Goal: Information Seeking & Learning: Learn about a topic

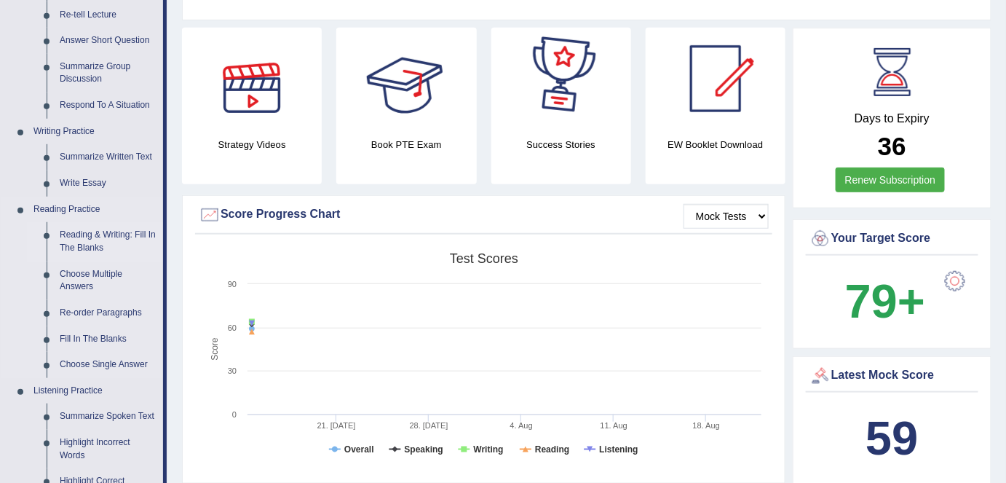
scroll to position [264, 0]
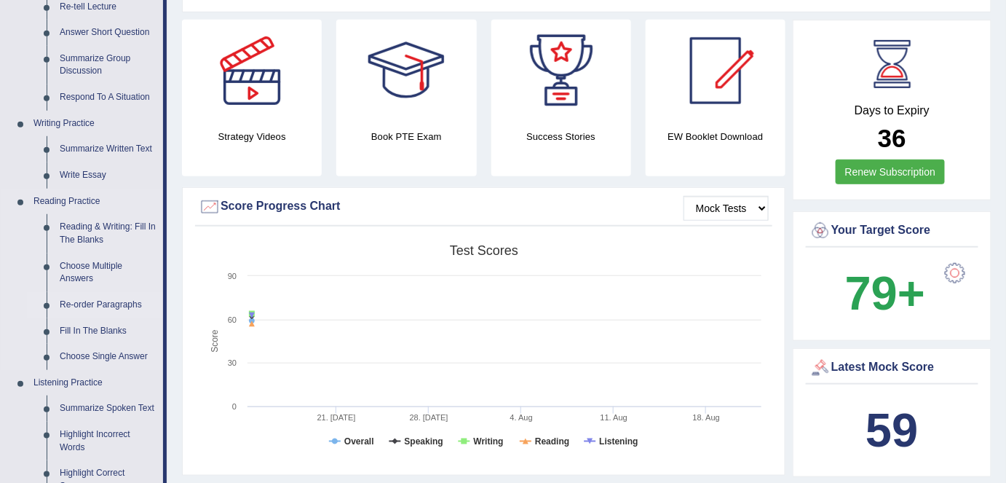
click at [108, 303] on link "Re-order Paragraphs" at bounding box center [108, 305] width 110 height 26
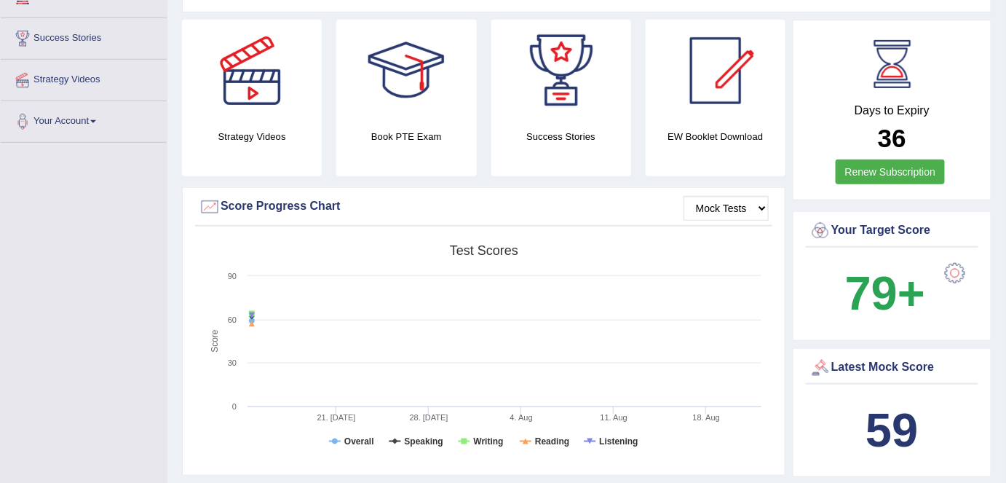
scroll to position [320, 0]
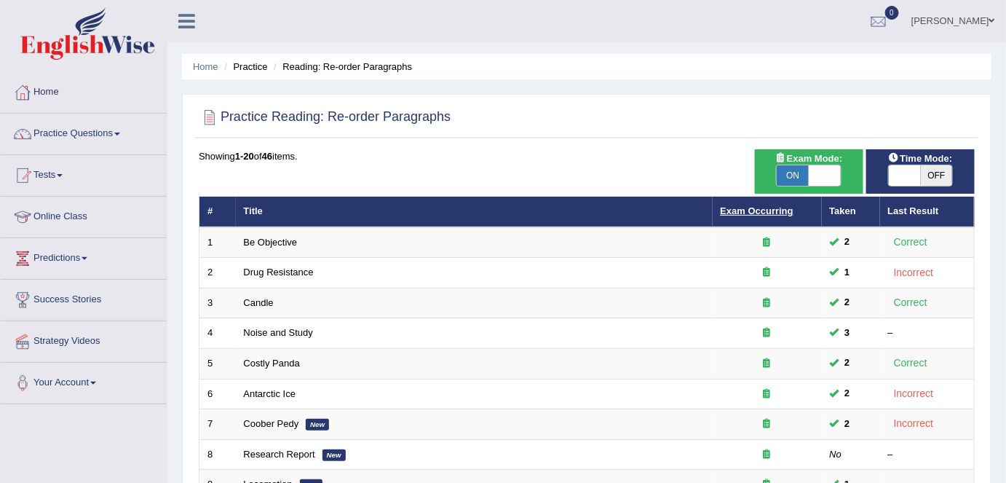
click at [737, 211] on link "Exam Occurring" at bounding box center [757, 210] width 73 height 11
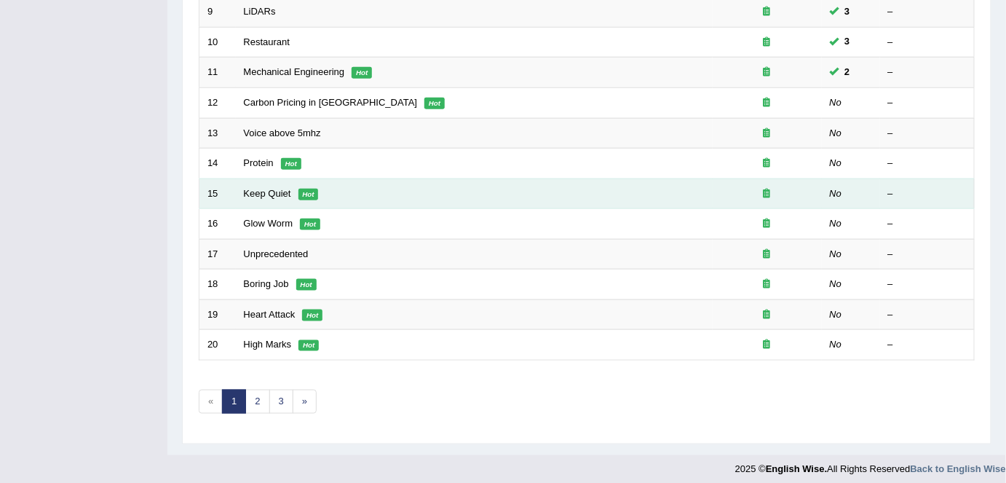
scroll to position [475, 0]
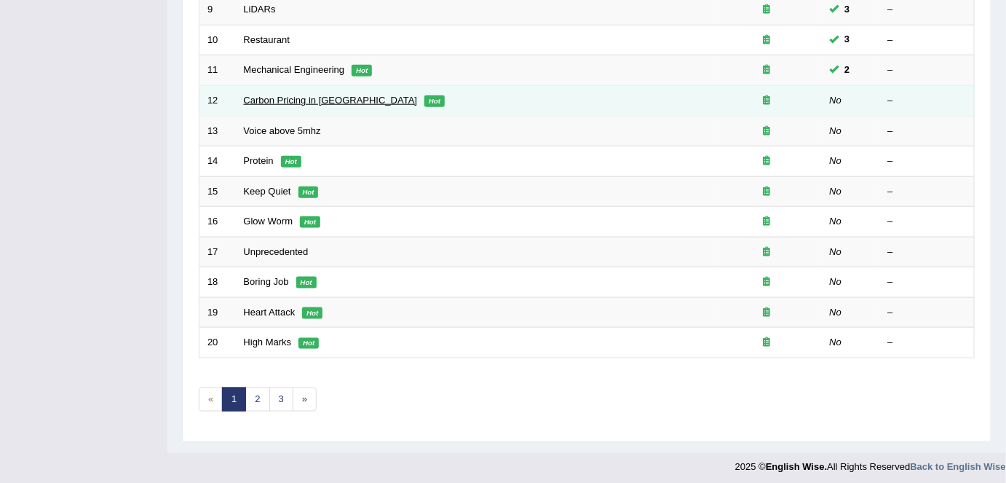
click at [341, 101] on link "Carbon Pricing in Canada" at bounding box center [331, 100] width 174 height 11
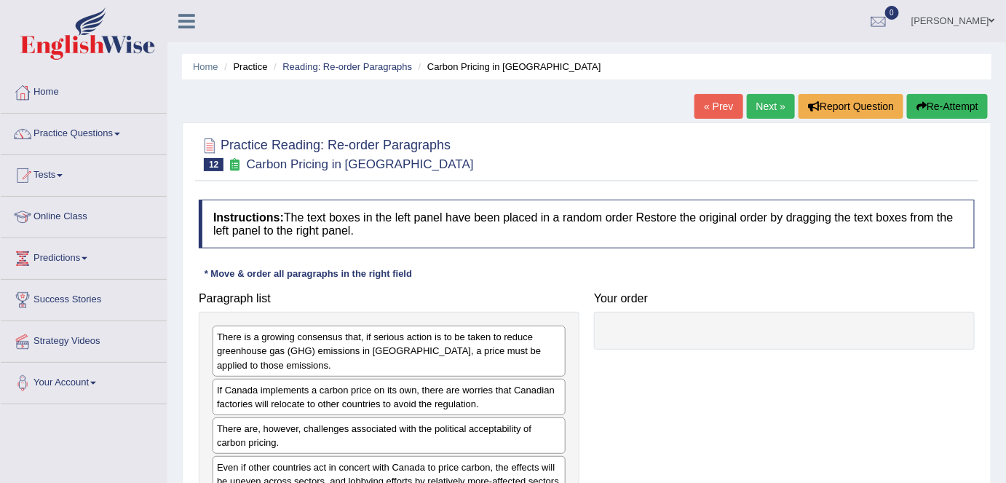
click at [763, 116] on link "Next »" at bounding box center [771, 106] width 48 height 25
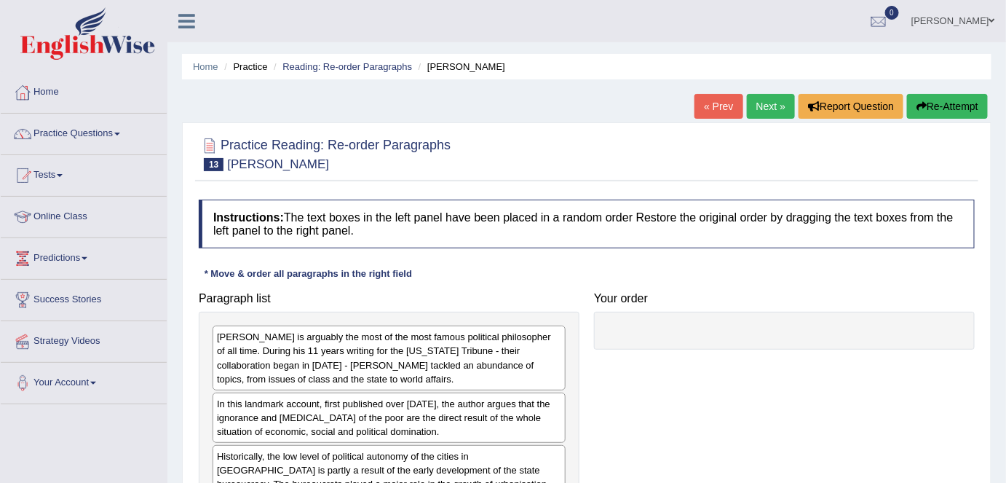
click at [763, 109] on link "Next »" at bounding box center [771, 106] width 48 height 25
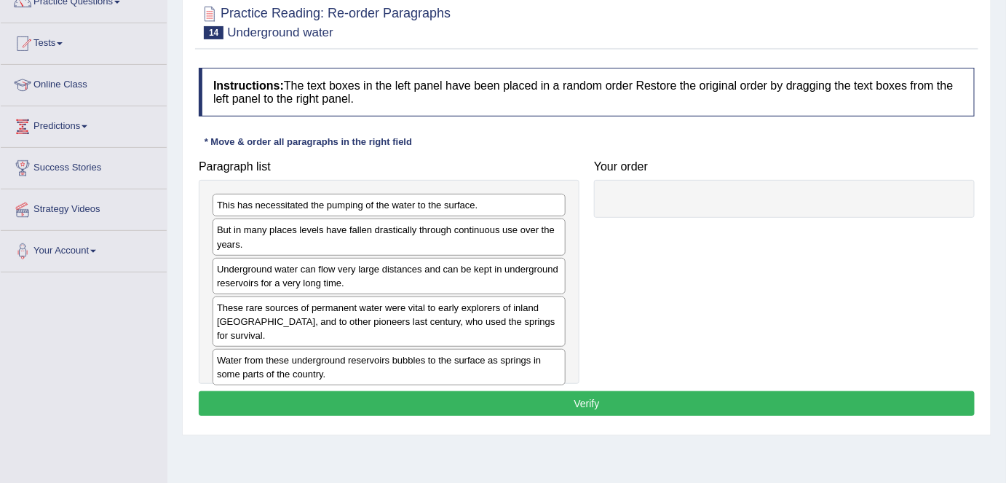
click at [750, 81] on h4 "Instructions: The text boxes in the left panel have been placed in a random ord…" at bounding box center [587, 92] width 776 height 49
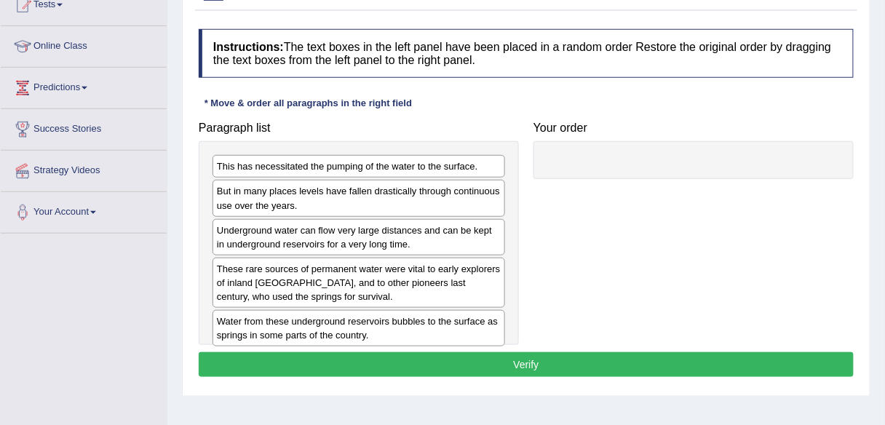
scroll to position [190, 0]
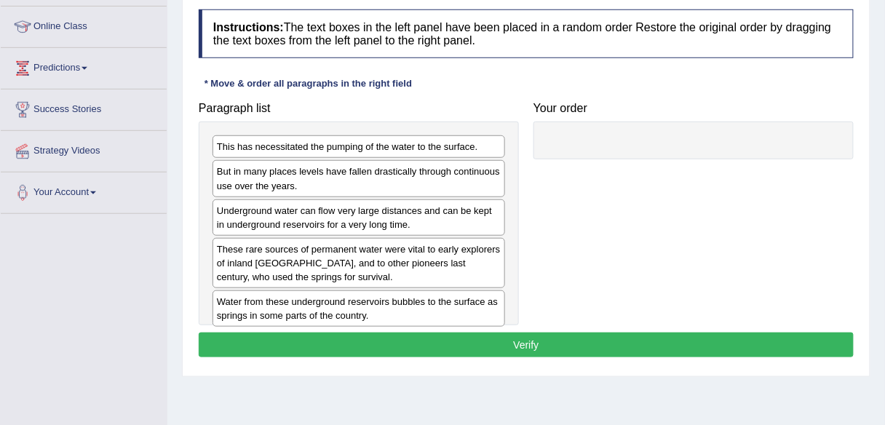
click at [692, 80] on div "Instructions: The text boxes in the left panel have been placed in a random ord…" at bounding box center [526, 185] width 662 height 367
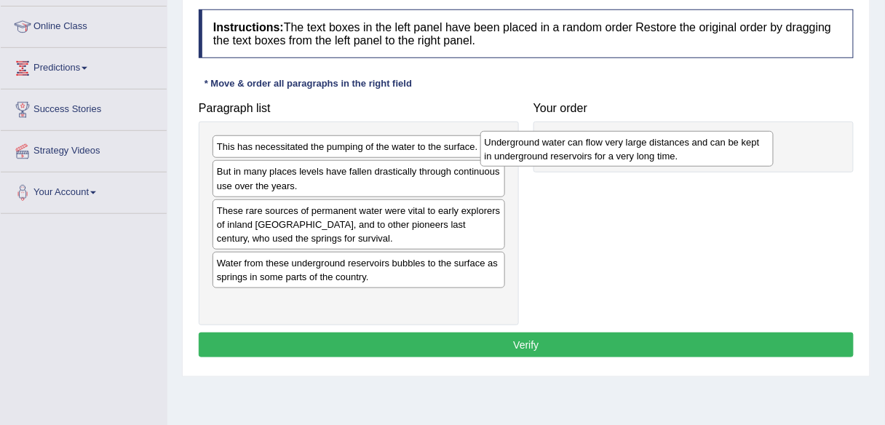
drag, startPoint x: 342, startPoint y: 211, endPoint x: 614, endPoint y: 143, distance: 280.7
click at [614, 143] on div "Underground water can flow very large distances and can be kept in underground …" at bounding box center [626, 149] width 293 height 36
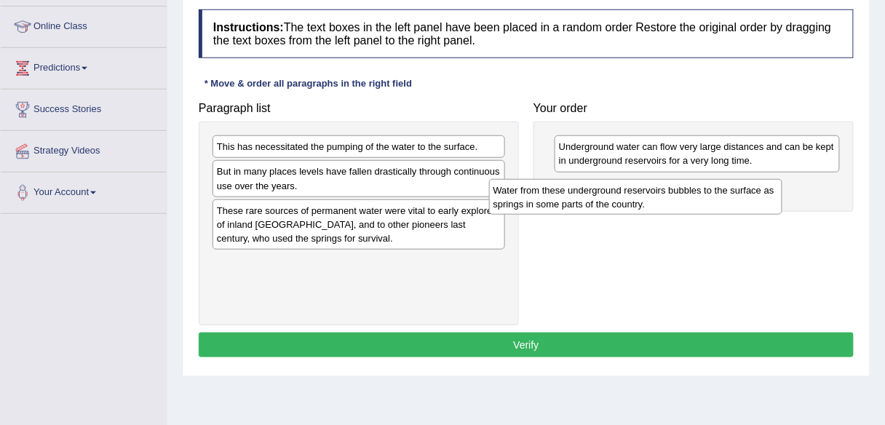
drag, startPoint x: 446, startPoint y: 258, endPoint x: 674, endPoint y: 191, distance: 237.3
click at [674, 191] on div "Water from these underground reservoirs bubbles to the surface as springs in so…" at bounding box center [635, 197] width 293 height 36
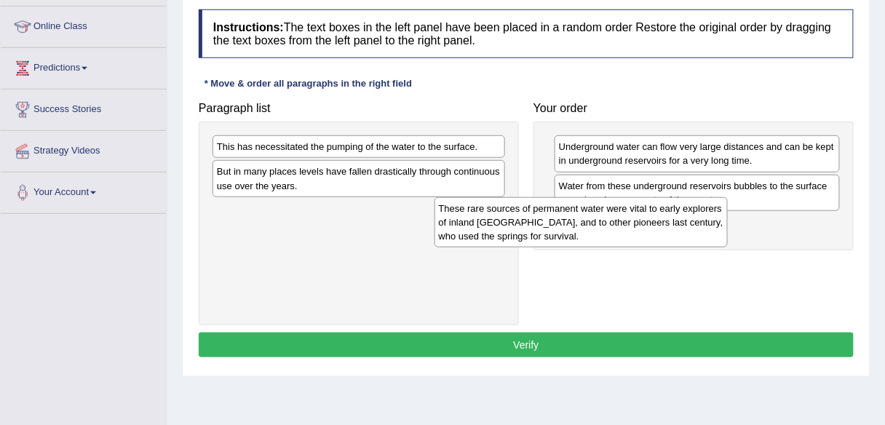
drag, startPoint x: 437, startPoint y: 220, endPoint x: 692, endPoint y: 211, distance: 255.6
click at [717, 219] on div "These rare sources of permanent water were vital to early explorers of inland A…" at bounding box center [581, 222] width 293 height 50
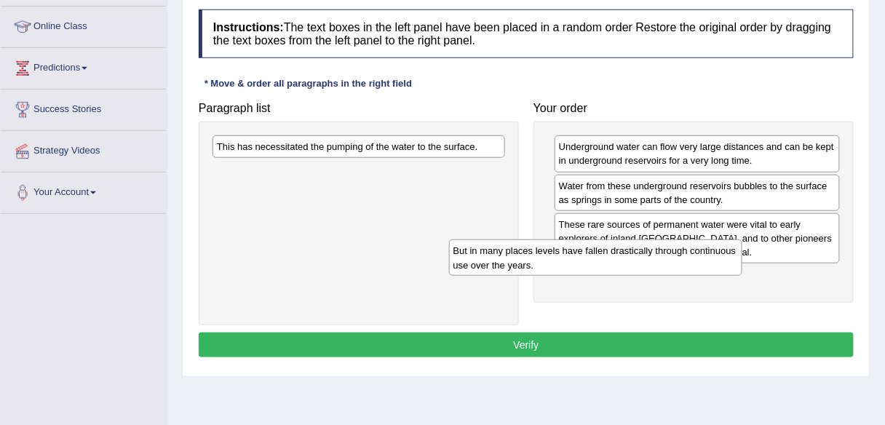
drag, startPoint x: 474, startPoint y: 175, endPoint x: 689, endPoint y: 237, distance: 224.2
click at [742, 258] on div "But in many places levels have fallen drastically through continuous use over t…" at bounding box center [595, 257] width 293 height 36
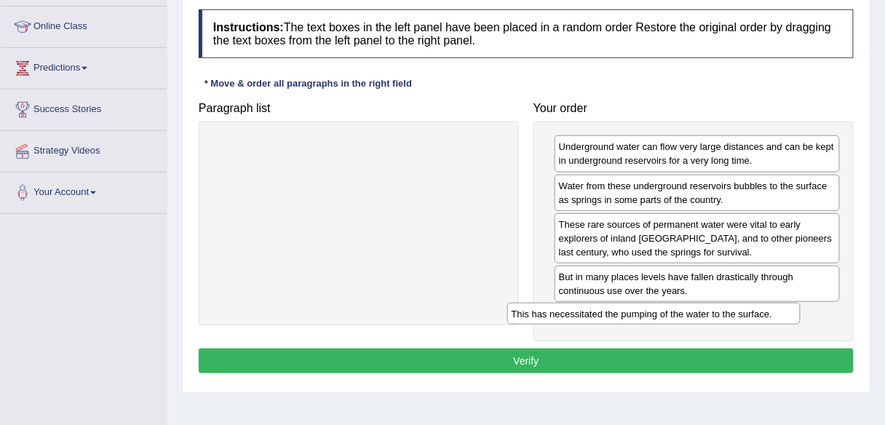
drag, startPoint x: 451, startPoint y: 133, endPoint x: 752, endPoint y: 302, distance: 344.8
click at [752, 302] on div "Paragraph list This has necessitated the pumping of the water to the surface. C…" at bounding box center [526, 218] width 670 height 247
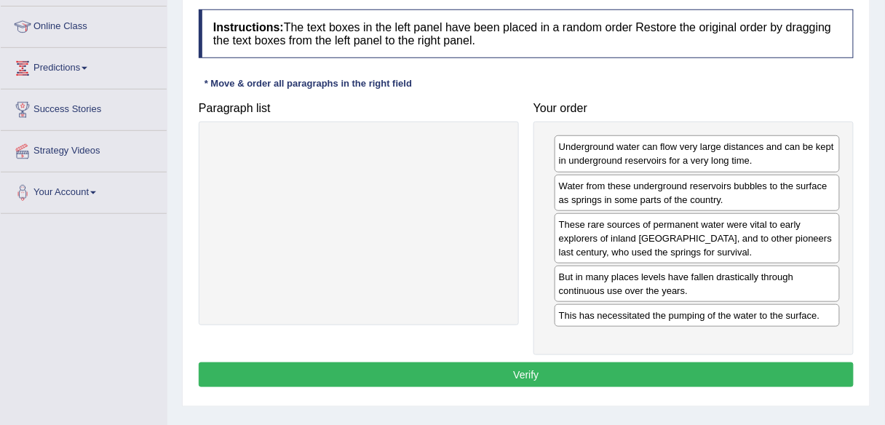
click at [528, 371] on button "Verify" at bounding box center [526, 374] width 655 height 25
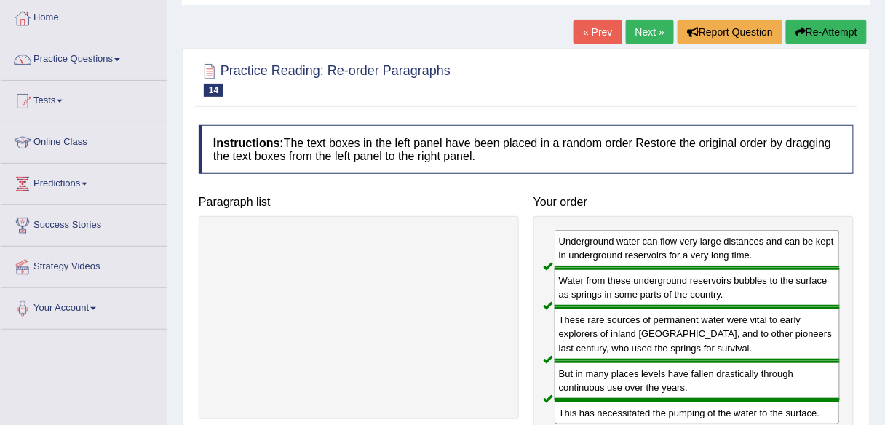
scroll to position [74, 0]
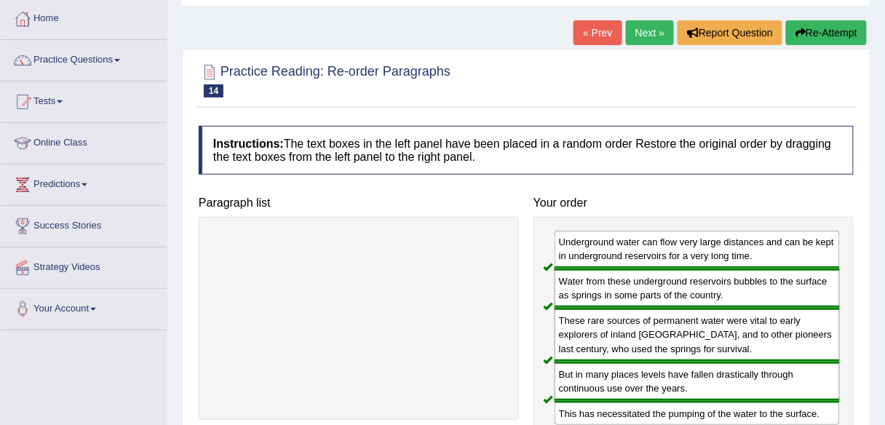
click at [639, 27] on link "Next »" at bounding box center [650, 32] width 48 height 25
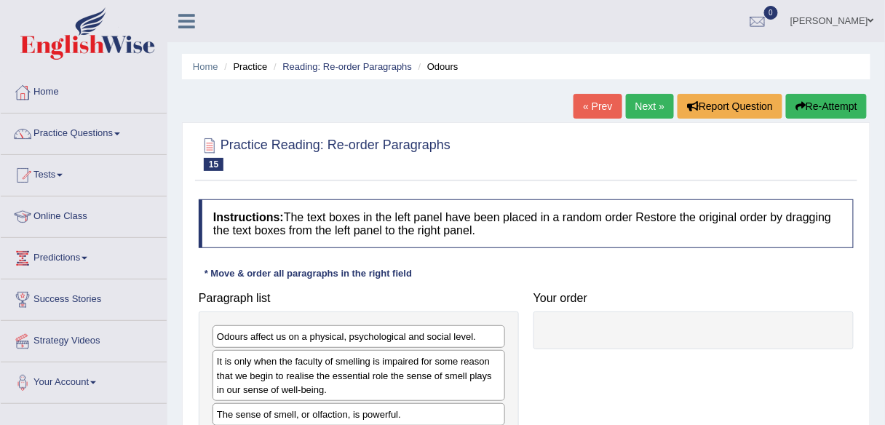
click at [644, 92] on div "Home Practice Reading: Re-order Paragraphs Odours « Prev Next » Report Question…" at bounding box center [526, 364] width 718 height 728
click at [639, 108] on link "Next »" at bounding box center [650, 106] width 48 height 25
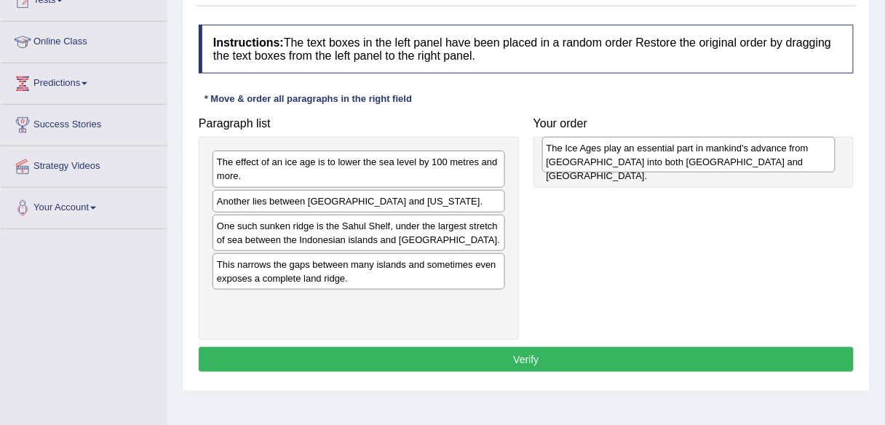
drag, startPoint x: 321, startPoint y: 297, endPoint x: 593, endPoint y: 156, distance: 305.7
click at [593, 156] on div "The Ice Ages play an essential part in mankind's advance from Asia into both Au…" at bounding box center [688, 155] width 293 height 36
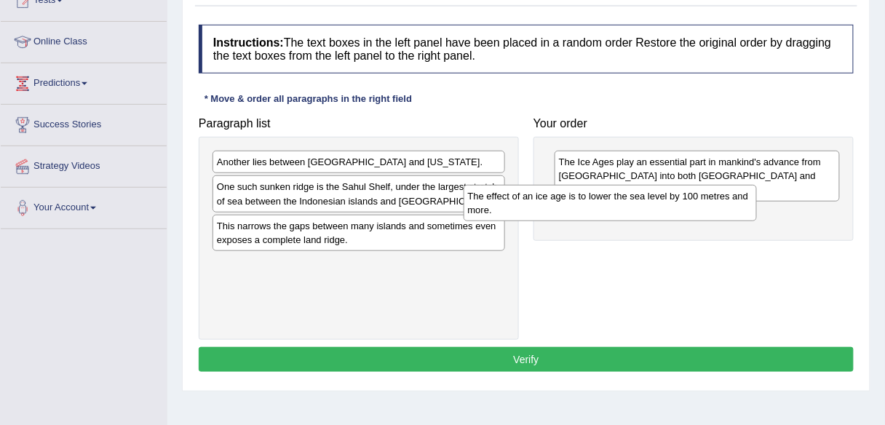
drag, startPoint x: 411, startPoint y: 163, endPoint x: 665, endPoint y: 197, distance: 256.3
click at [665, 197] on div "The effect of an ice age is to lower the sea level by 100 metres and more." at bounding box center [610, 203] width 293 height 36
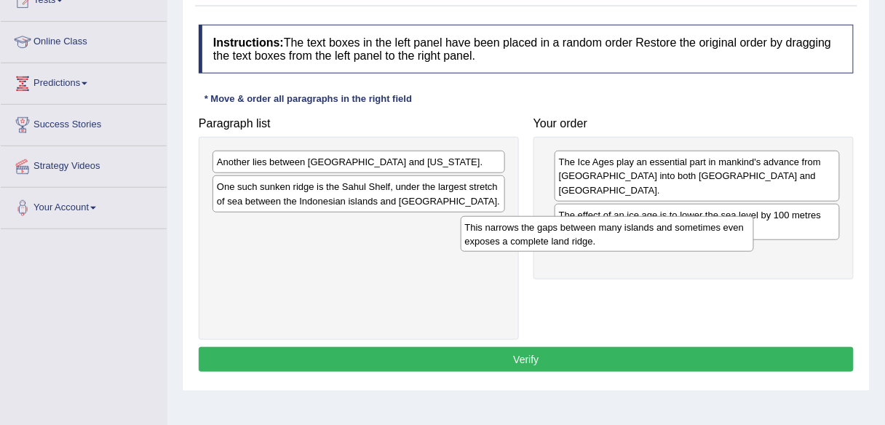
drag, startPoint x: 416, startPoint y: 228, endPoint x: 664, endPoint y: 231, distance: 248.2
click at [664, 231] on div "This narrows the gaps between many islands and sometimes even exposes a complet…" at bounding box center [607, 234] width 293 height 36
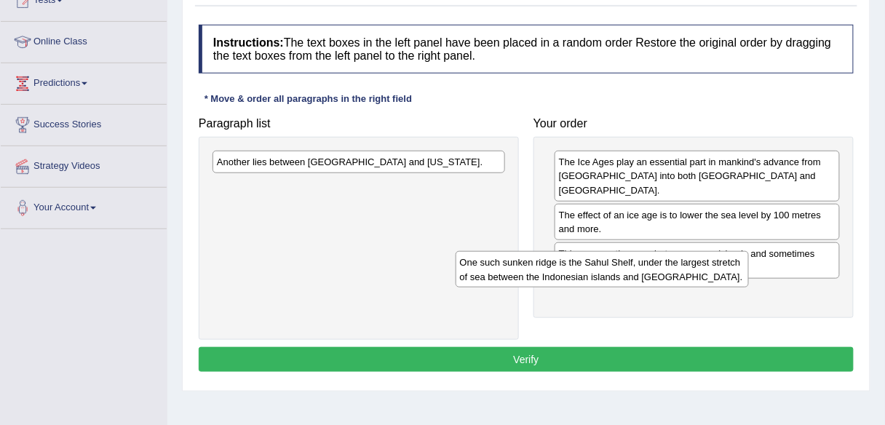
drag, startPoint x: 472, startPoint y: 195, endPoint x: 711, endPoint y: 269, distance: 250.7
click at [711, 269] on div "One such sunken ridge is the Sahul Shelf, under the largest stretch of sea betw…" at bounding box center [602, 269] width 293 height 36
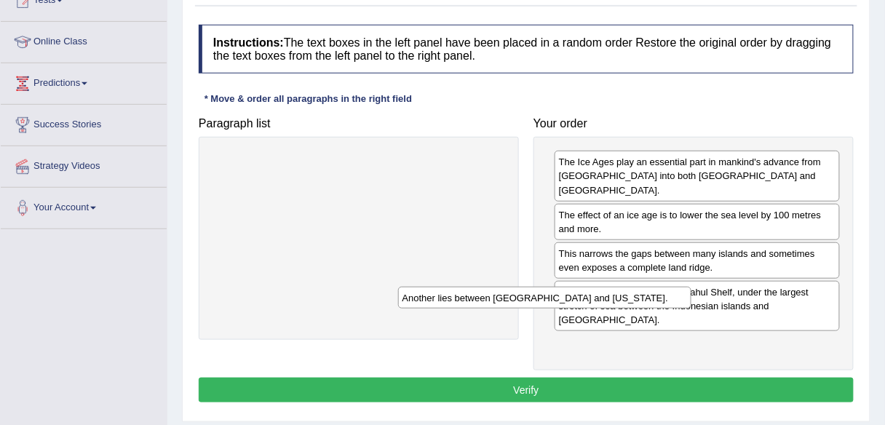
drag, startPoint x: 459, startPoint y: 156, endPoint x: 720, endPoint y: 317, distance: 306.9
click at [692, 309] on div "Another lies between Siberia and Alaska." at bounding box center [544, 298] width 293 height 22
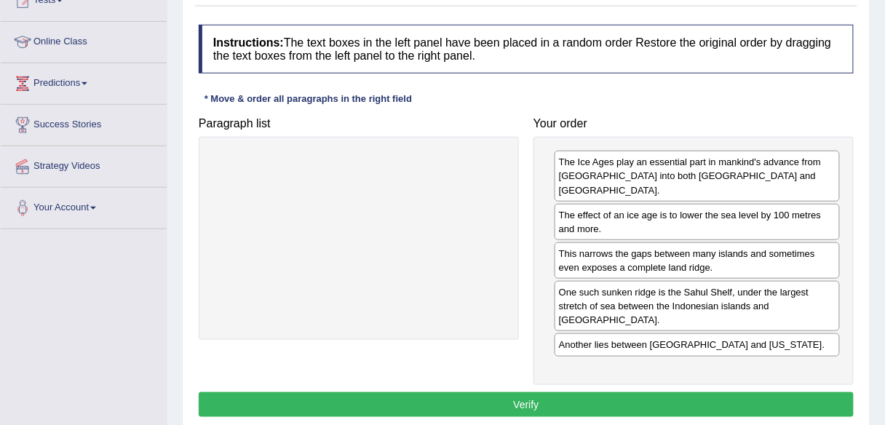
click at [537, 392] on button "Verify" at bounding box center [526, 404] width 655 height 25
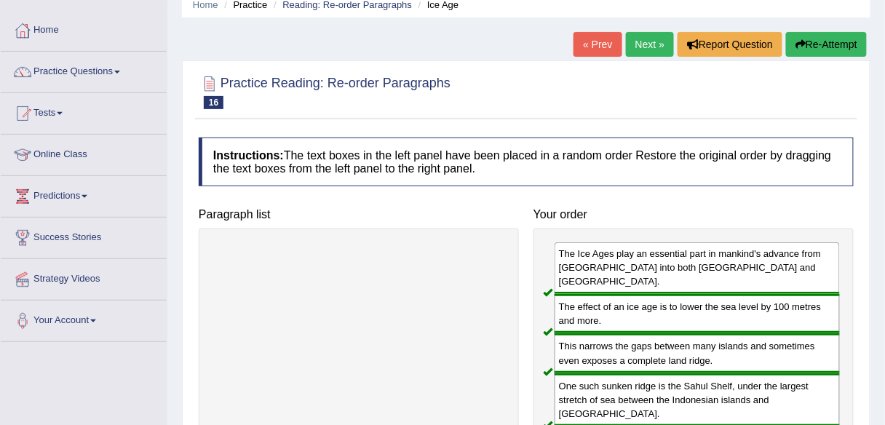
scroll to position [58, 0]
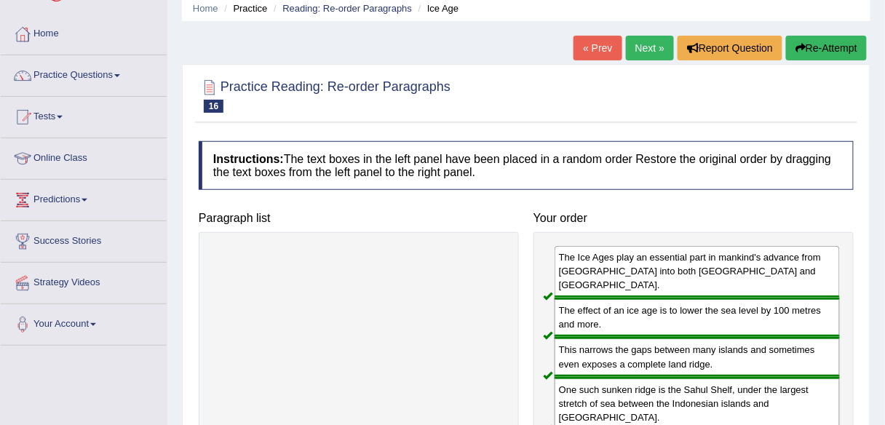
click at [646, 45] on link "Next »" at bounding box center [650, 48] width 48 height 25
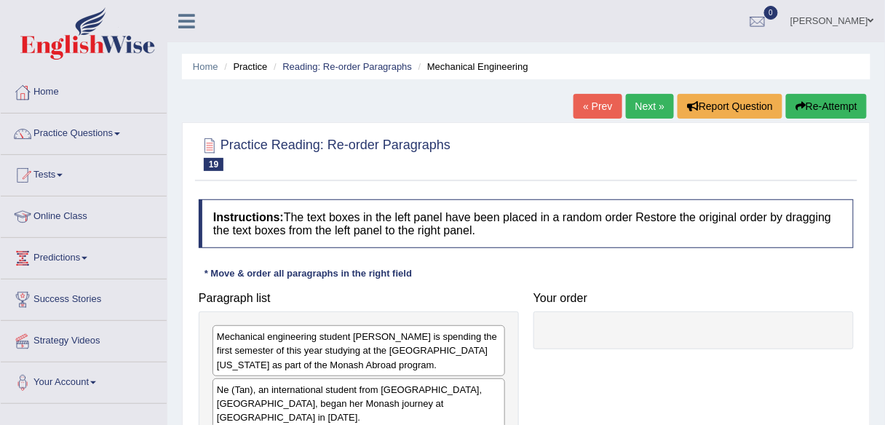
click at [657, 103] on link "Next »" at bounding box center [650, 106] width 48 height 25
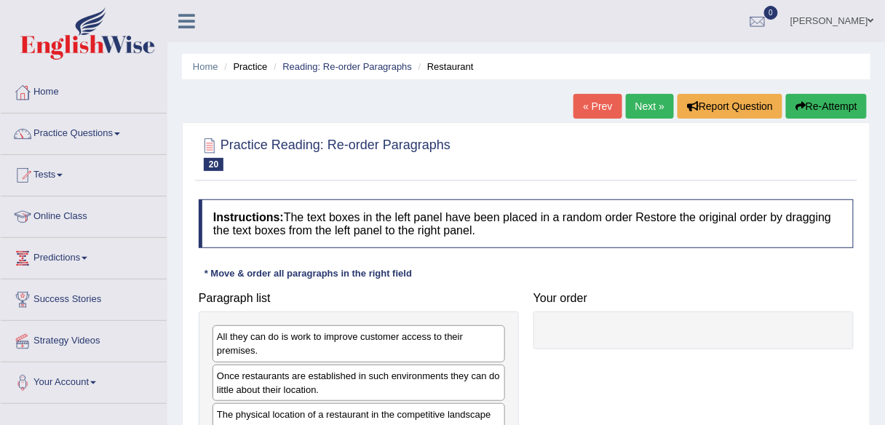
drag, startPoint x: 637, startPoint y: 110, endPoint x: 635, endPoint y: 119, distance: 9.7
click at [638, 111] on link "Next »" at bounding box center [650, 106] width 48 height 25
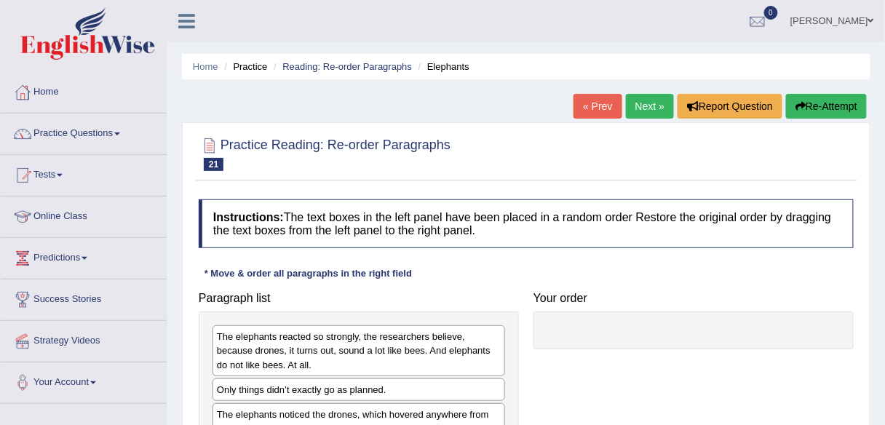
click at [657, 108] on link "Next »" at bounding box center [650, 106] width 48 height 25
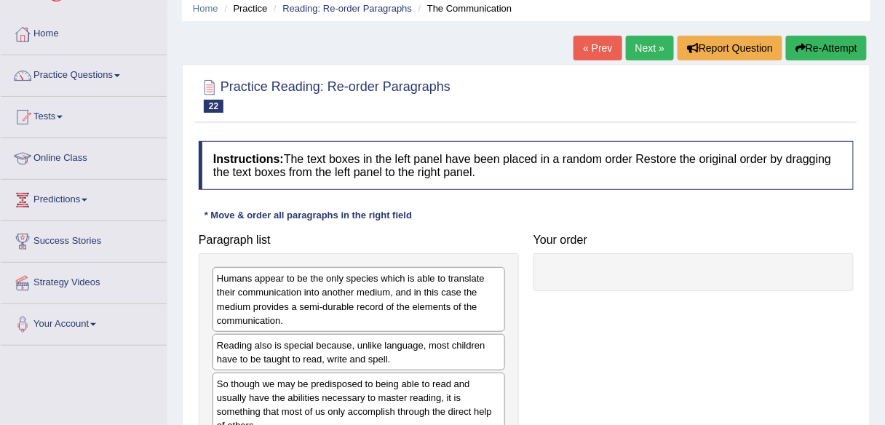
click at [649, 59] on link "Next »" at bounding box center [650, 48] width 48 height 25
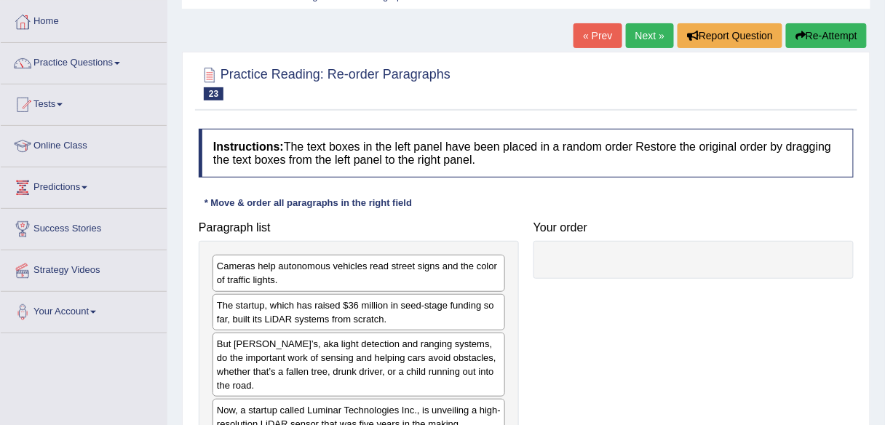
scroll to position [58, 0]
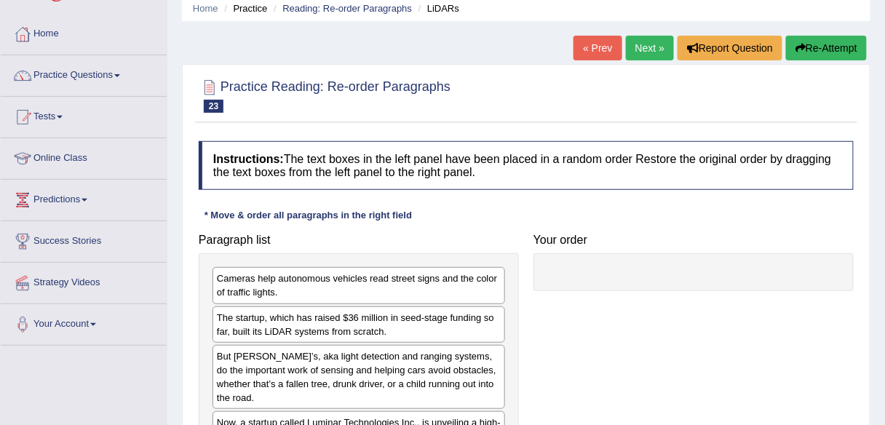
click at [626, 41] on link "Next »" at bounding box center [650, 48] width 48 height 25
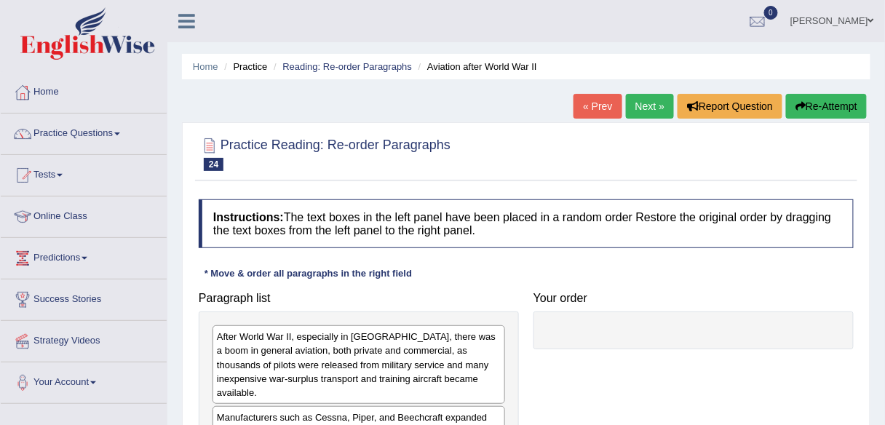
drag, startPoint x: 649, startPoint y: 78, endPoint x: 644, endPoint y: 97, distance: 19.6
click at [649, 78] on ul "Home Practice Reading: Re-order Paragraphs Aviation after World War II" at bounding box center [526, 66] width 689 height 25
click at [644, 111] on link "Next »" at bounding box center [650, 106] width 48 height 25
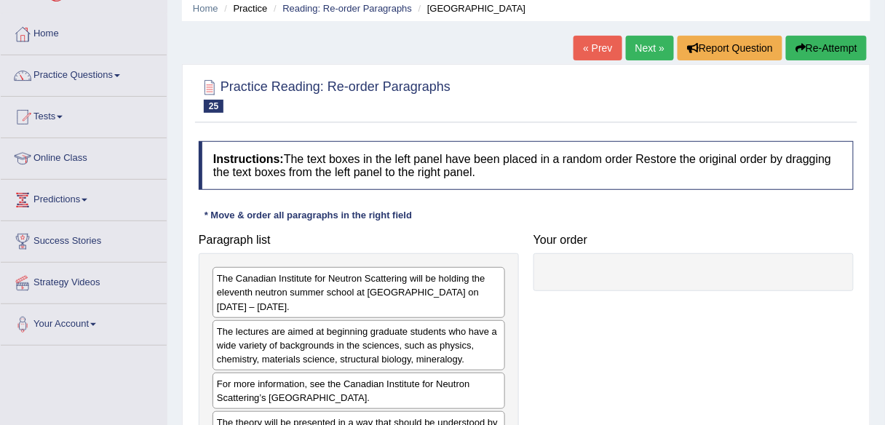
scroll to position [58, 0]
click at [637, 48] on link "Next »" at bounding box center [650, 48] width 48 height 25
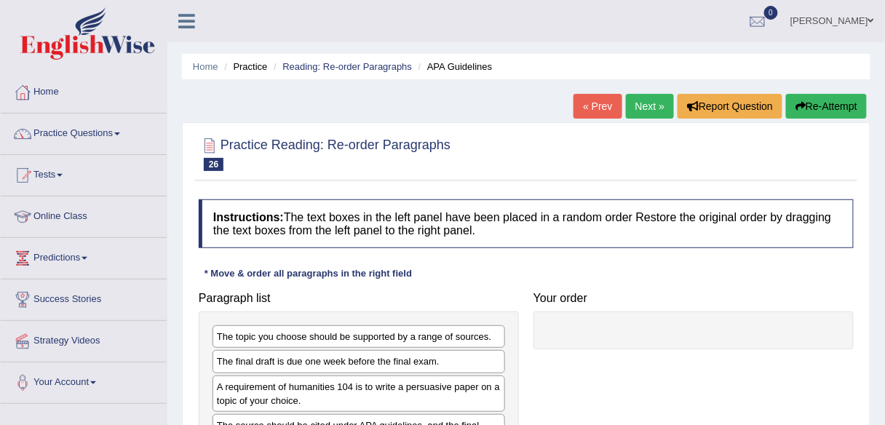
click at [658, 100] on link "Next »" at bounding box center [650, 106] width 48 height 25
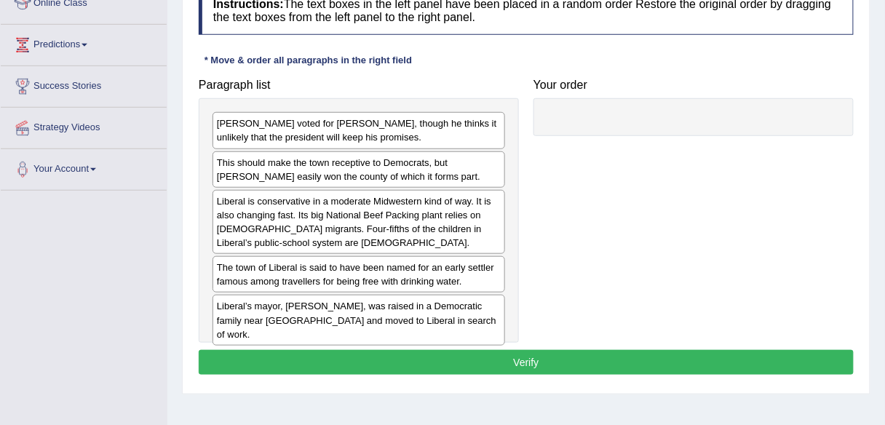
scroll to position [233, 0]
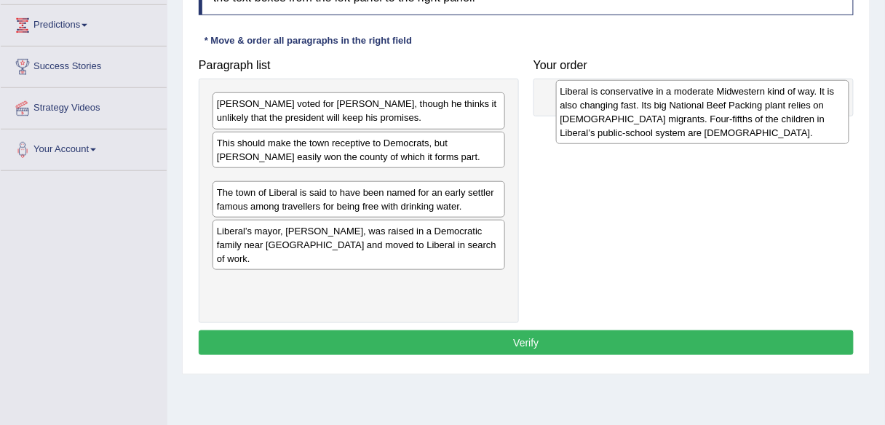
drag, startPoint x: 321, startPoint y: 206, endPoint x: 664, endPoint y: 117, distance: 354.2
click at [665, 117] on div "Liberal is conservative in a moderate Midwestern kind of way. It is also changi…" at bounding box center [702, 112] width 293 height 64
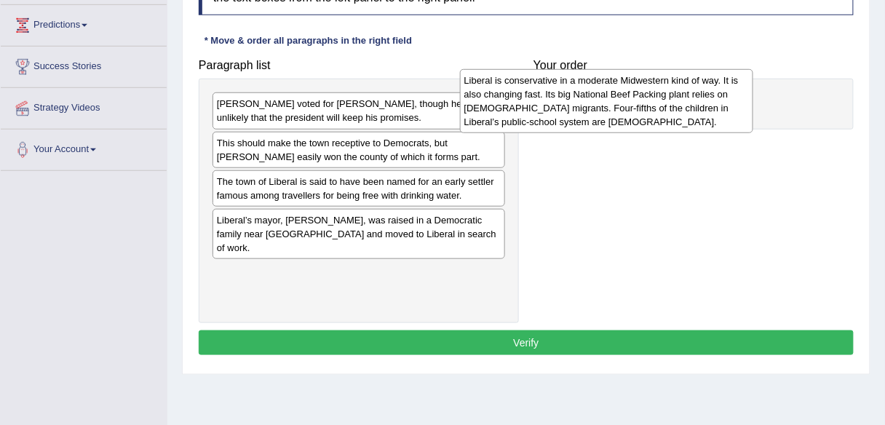
drag, startPoint x: 443, startPoint y: 182, endPoint x: 714, endPoint y: 73, distance: 292.0
click at [714, 73] on div "Liberal is conservative in a moderate Midwestern kind of way. It is also changi…" at bounding box center [606, 101] width 293 height 64
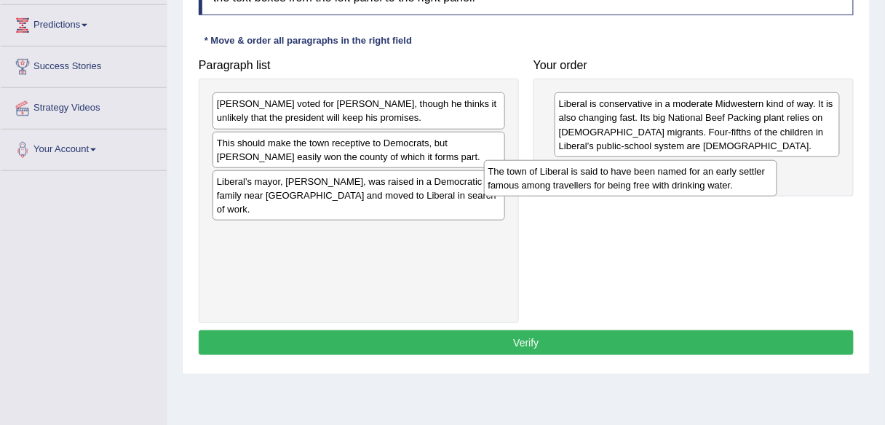
drag, startPoint x: 419, startPoint y: 180, endPoint x: 754, endPoint y: 167, distance: 335.1
click at [754, 167] on div "The town of Liberal is said to have been named for an early settler famous amon…" at bounding box center [630, 178] width 293 height 36
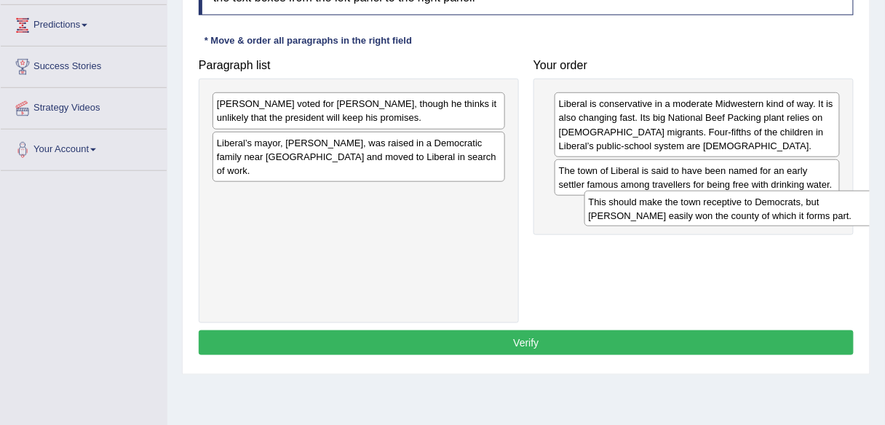
drag, startPoint x: 433, startPoint y: 150, endPoint x: 805, endPoint y: 210, distance: 376.7
click at [805, 210] on div "This should make the town receptive to Democrats, but Mr. Trump easily won the …" at bounding box center [731, 209] width 293 height 36
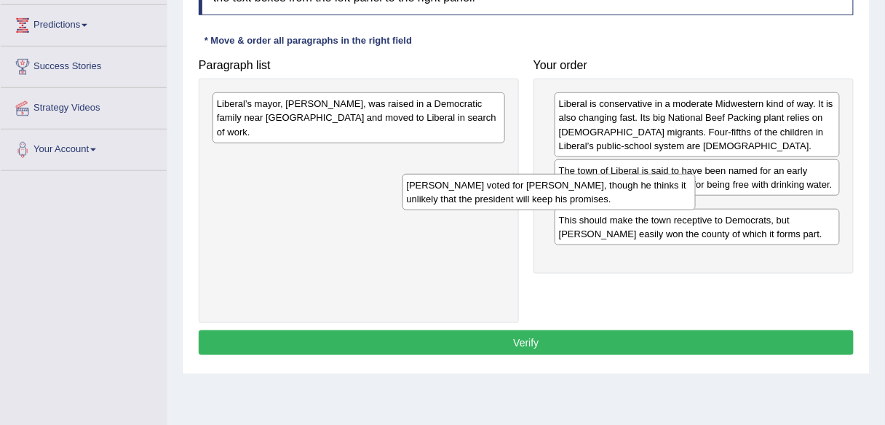
drag, startPoint x: 456, startPoint y: 106, endPoint x: 741, endPoint y: 215, distance: 305.5
click at [696, 210] on div "Mr. Denoyer voted for Mr. Trump, though he thinks it unlikely that the presiden…" at bounding box center [549, 192] width 293 height 36
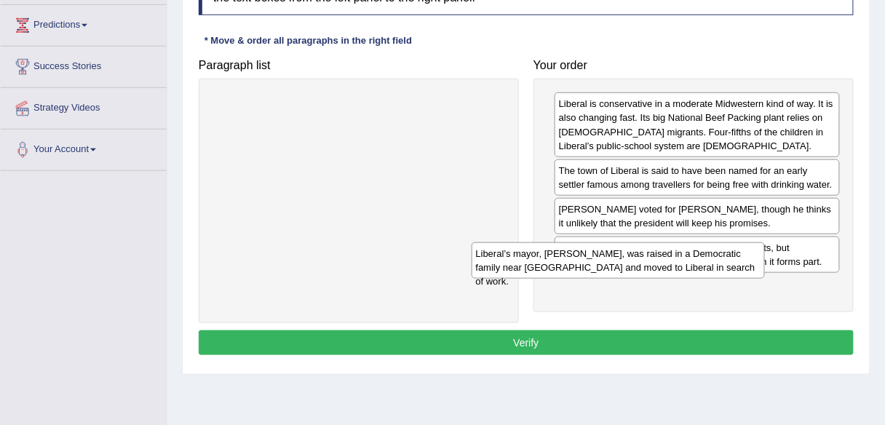
drag, startPoint x: 464, startPoint y: 111, endPoint x: 789, endPoint y: 274, distance: 363.9
click at [765, 274] on div "Liberal’s mayor, Joe Denoyer, was raised in a Democratic family near Chicago an…" at bounding box center [618, 260] width 293 height 36
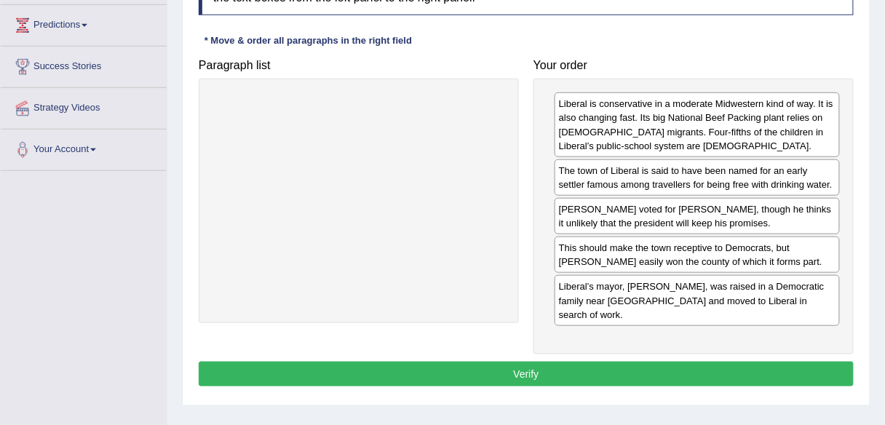
click at [519, 362] on button "Verify" at bounding box center [526, 374] width 655 height 25
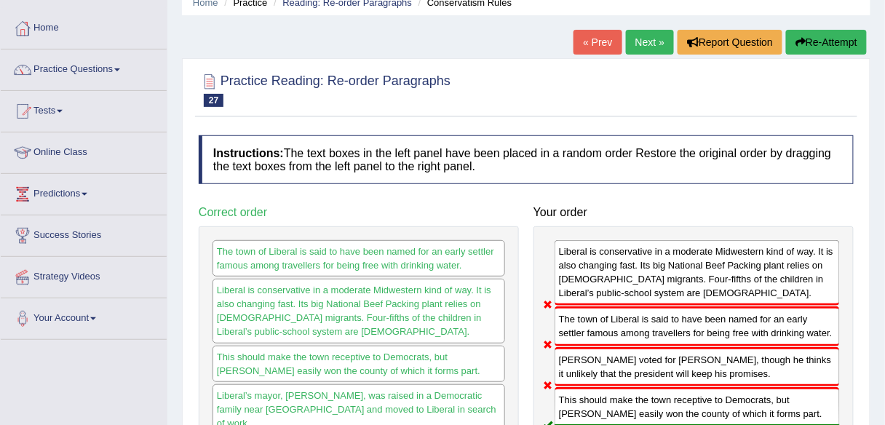
scroll to position [58, 0]
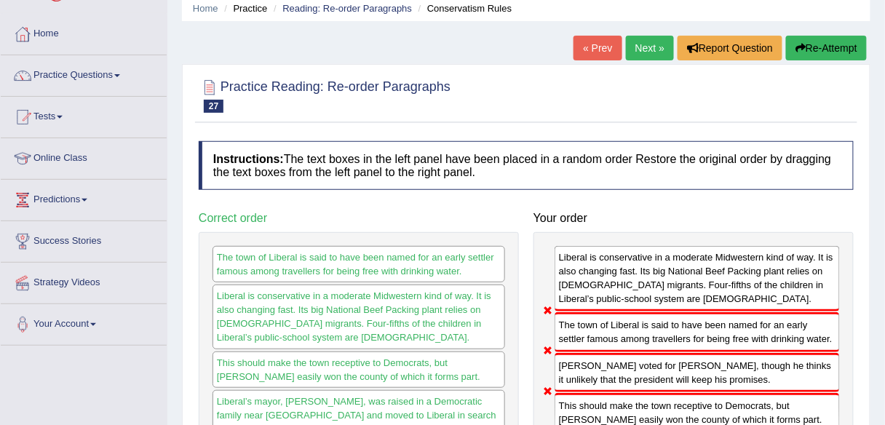
click at [812, 44] on button "Re-Attempt" at bounding box center [826, 48] width 81 height 25
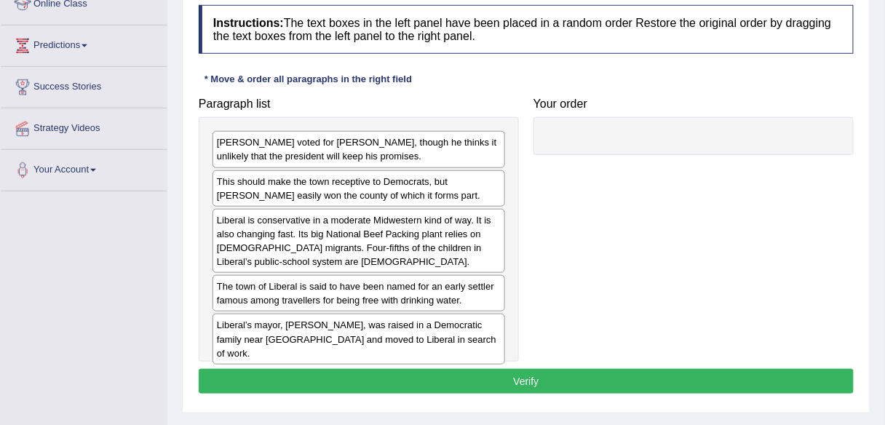
scroll to position [233, 0]
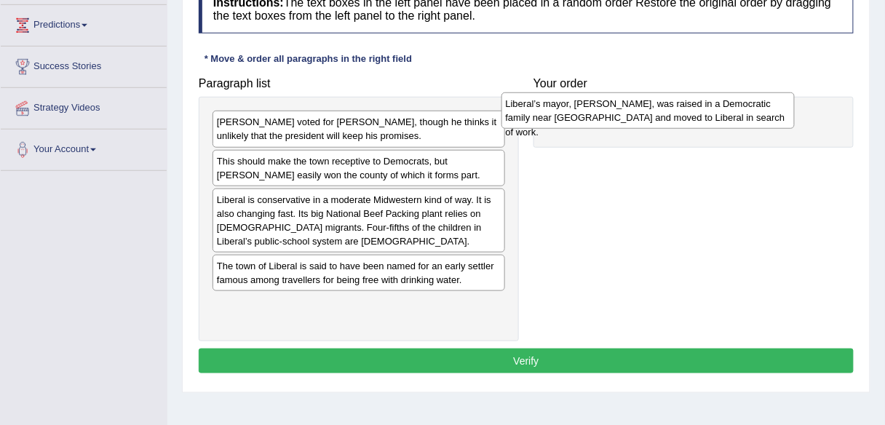
drag, startPoint x: 343, startPoint y: 312, endPoint x: 585, endPoint y: 114, distance: 312.4
click at [587, 112] on div "Liberal’s mayor, Joe Denoyer, was raised in a Democratic family near Chicago an…" at bounding box center [648, 110] width 293 height 36
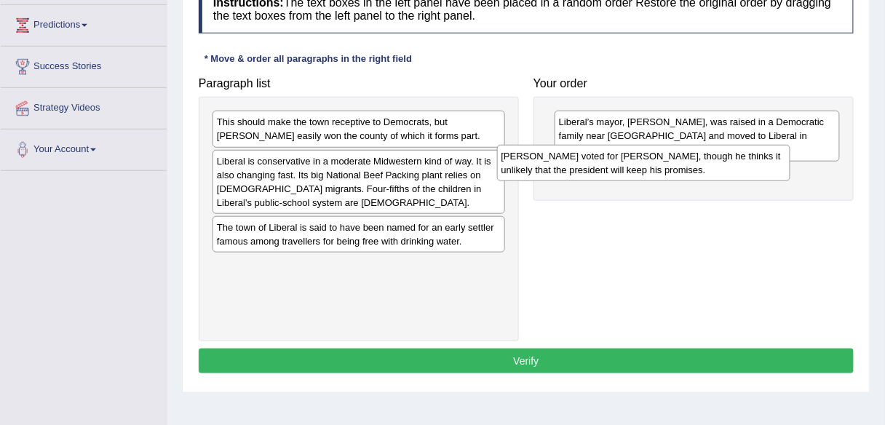
drag, startPoint x: 509, startPoint y: 150, endPoint x: 709, endPoint y: 166, distance: 200.8
click at [709, 166] on div "Mr. Denoyer voted for Mr. Trump, though he thinks it unlikely that the presiden…" at bounding box center [643, 163] width 293 height 36
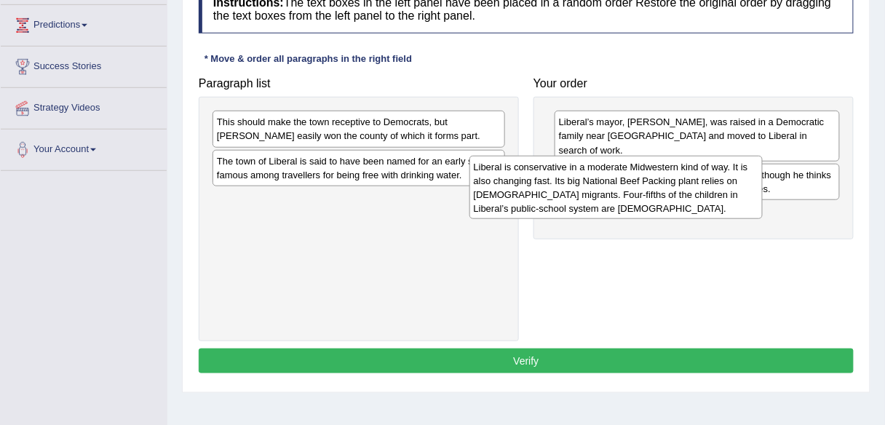
drag, startPoint x: 388, startPoint y: 171, endPoint x: 713, endPoint y: 183, distance: 324.9
click at [713, 183] on div "Liberal is conservative in a moderate Midwestern kind of way. It is also changi…" at bounding box center [615, 188] width 293 height 64
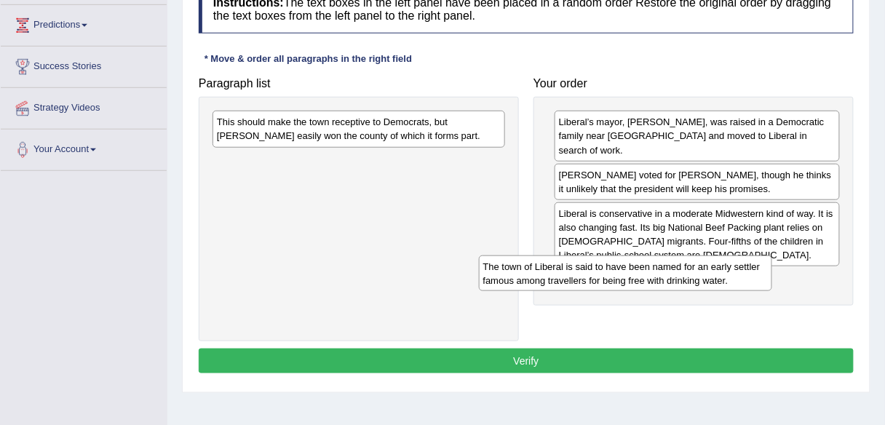
drag, startPoint x: 408, startPoint y: 159, endPoint x: 709, endPoint y: 272, distance: 321.8
click at [709, 272] on div "The town of Liberal is said to have been named for an early settler famous amon…" at bounding box center [625, 273] width 293 height 36
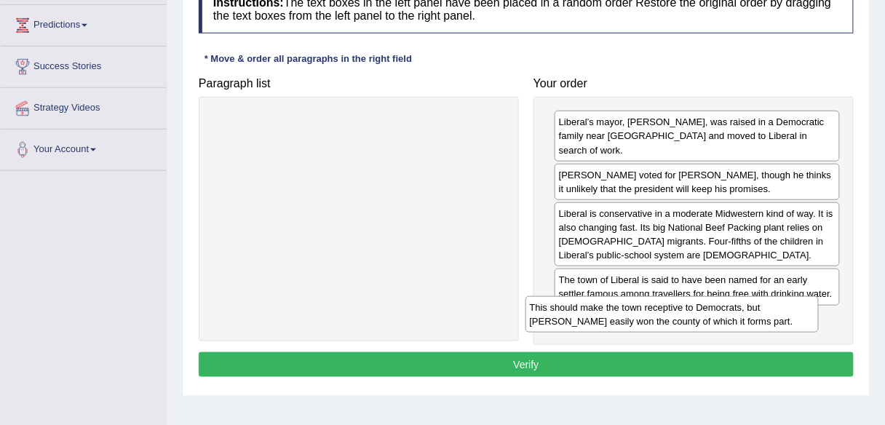
drag, startPoint x: 427, startPoint y: 135, endPoint x: 756, endPoint y: 322, distance: 378.5
click at [756, 322] on div "This should make the town receptive to Democrats, but Mr. Trump easily won the …" at bounding box center [672, 314] width 293 height 36
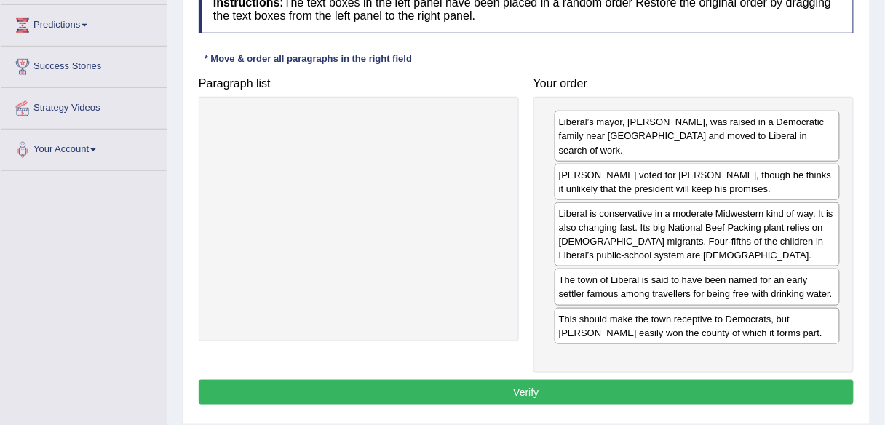
click at [541, 380] on button "Verify" at bounding box center [526, 392] width 655 height 25
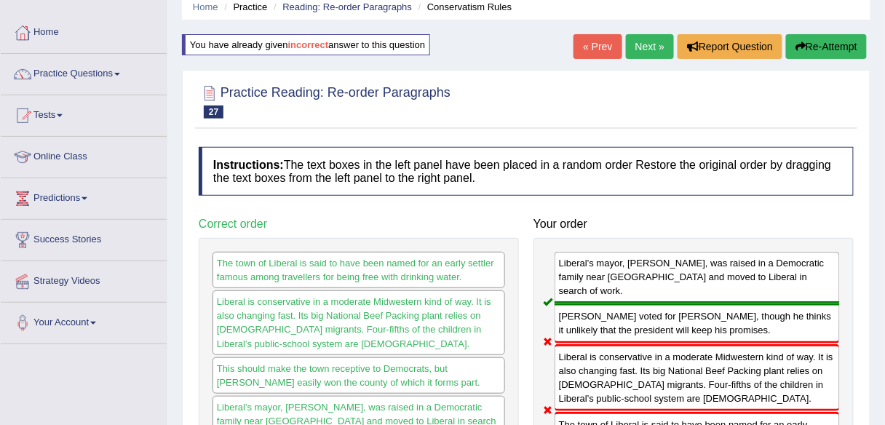
scroll to position [58, 0]
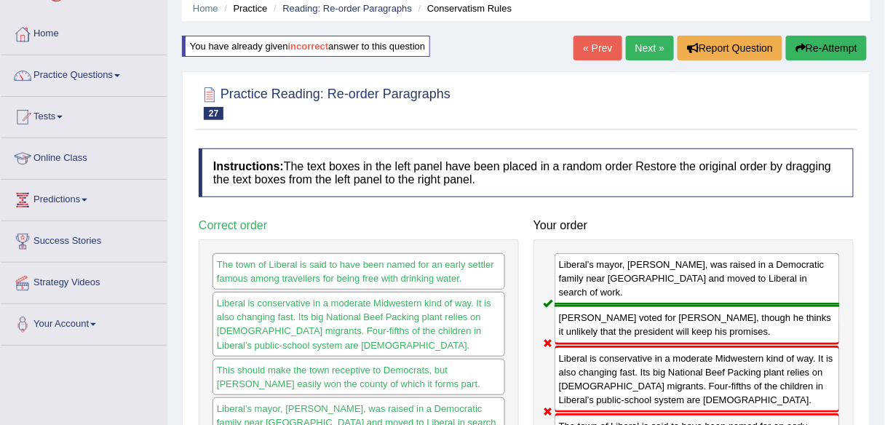
click at [632, 51] on link "Next »" at bounding box center [650, 48] width 48 height 25
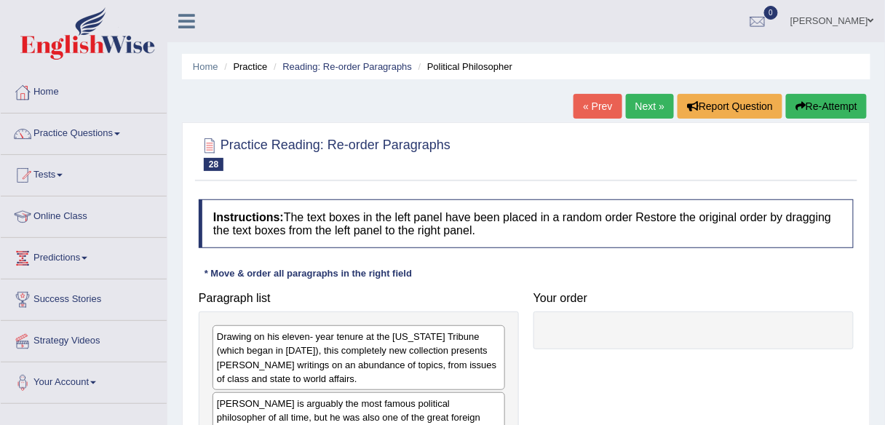
click at [651, 111] on link "Next »" at bounding box center [650, 106] width 48 height 25
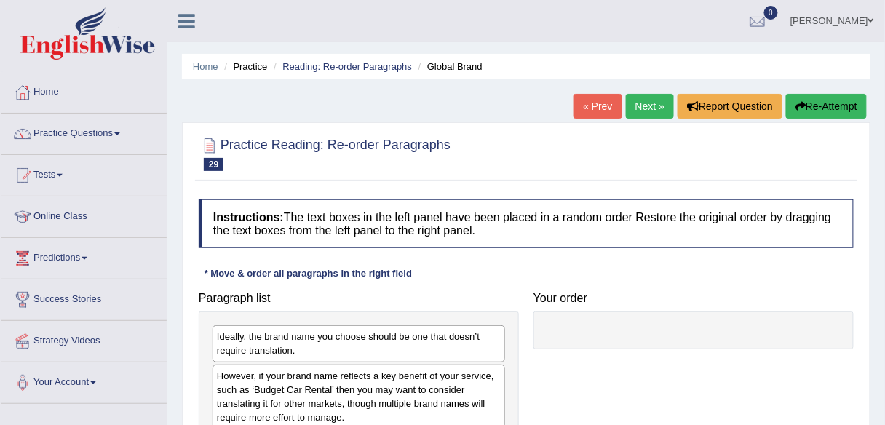
click at [631, 106] on link "Next »" at bounding box center [650, 106] width 48 height 25
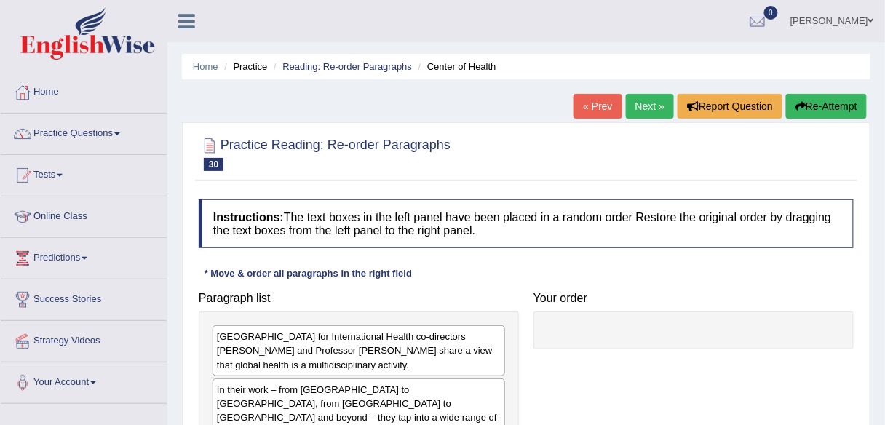
click at [643, 101] on link "Next »" at bounding box center [650, 106] width 48 height 25
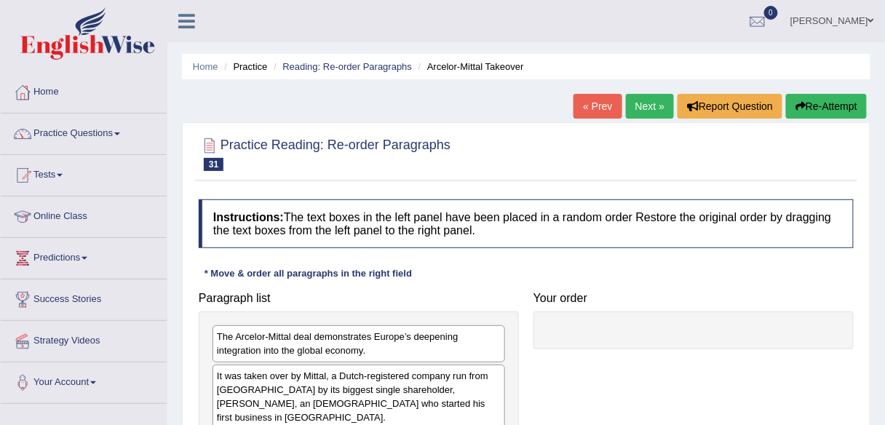
click at [650, 100] on link "Next »" at bounding box center [650, 106] width 48 height 25
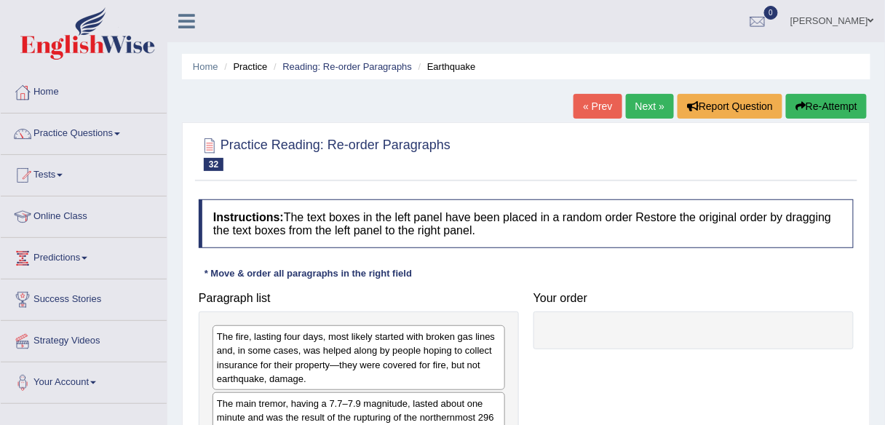
click at [654, 104] on link "Next »" at bounding box center [650, 106] width 48 height 25
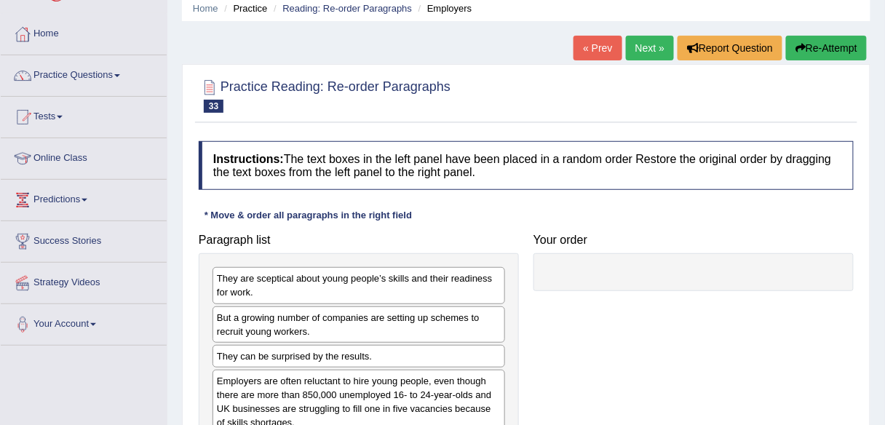
scroll to position [58, 0]
click at [643, 55] on link "Next »" at bounding box center [650, 48] width 48 height 25
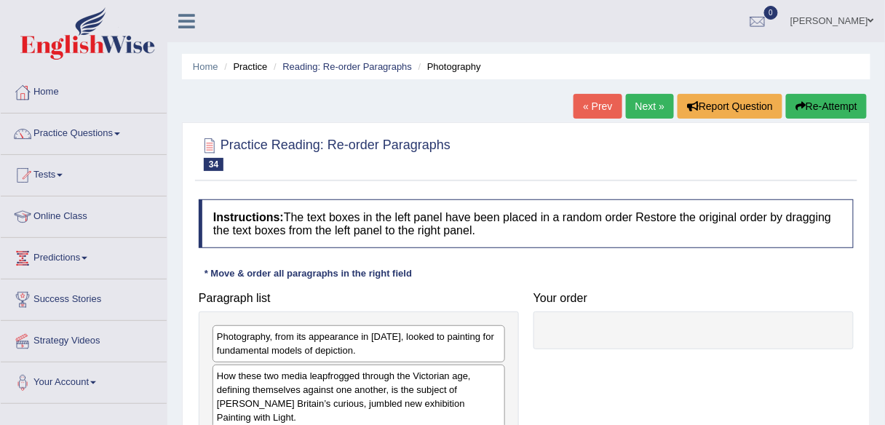
click at [635, 102] on link "Next »" at bounding box center [650, 106] width 48 height 25
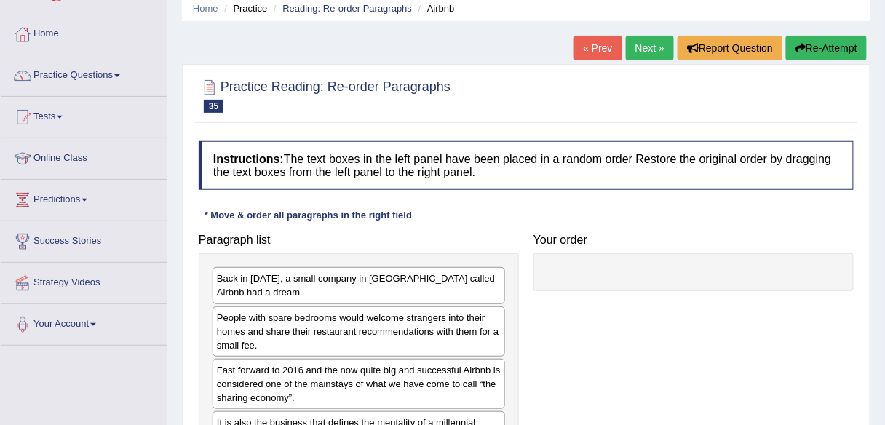
click at [654, 46] on link "Next »" at bounding box center [650, 48] width 48 height 25
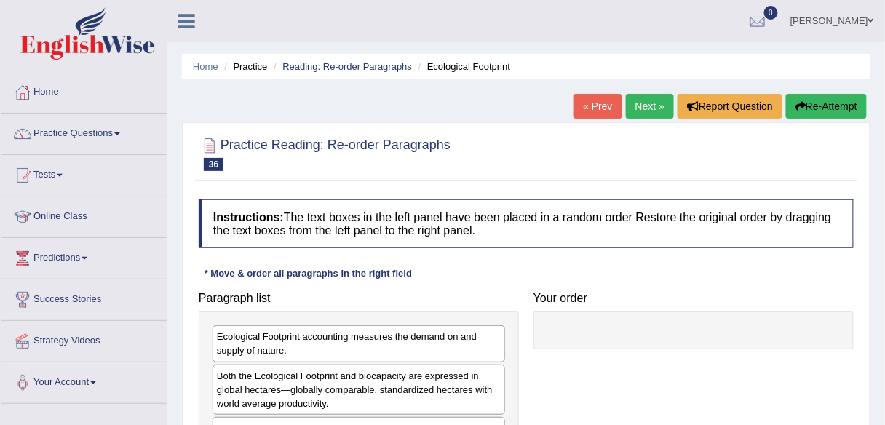
click at [642, 93] on div "Home Practice Reading: Re-order Paragraphs Ecological Footprint « Prev Next » R…" at bounding box center [526, 364] width 718 height 728
click at [643, 109] on link "Next »" at bounding box center [650, 106] width 48 height 25
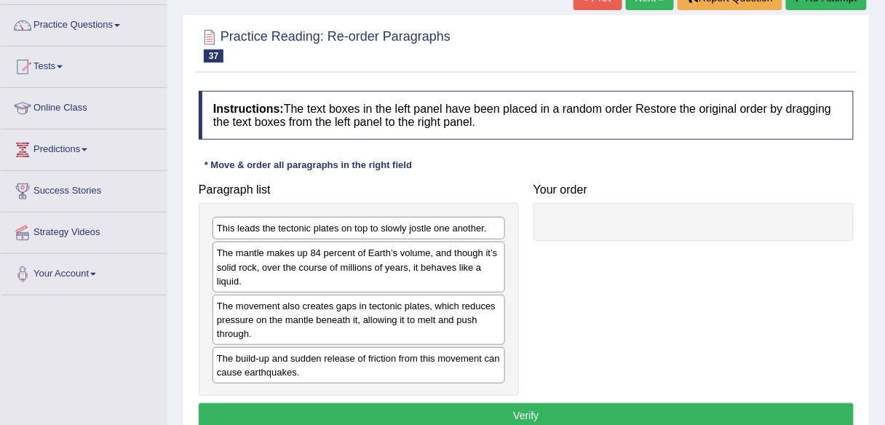
scroll to position [116, 0]
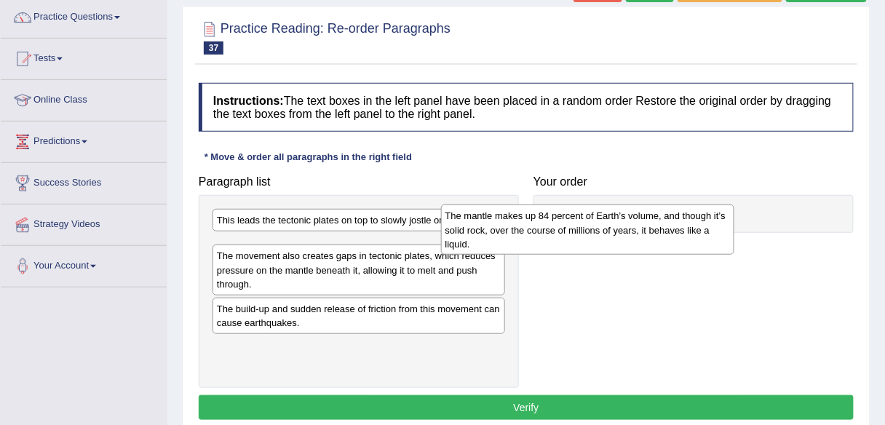
drag, startPoint x: 365, startPoint y: 261, endPoint x: 489, endPoint y: 238, distance: 126.6
click at [596, 233] on div "The mantle makes up 84 percent of Earth’s volume, and though it’s solid rock, o…" at bounding box center [587, 230] width 293 height 50
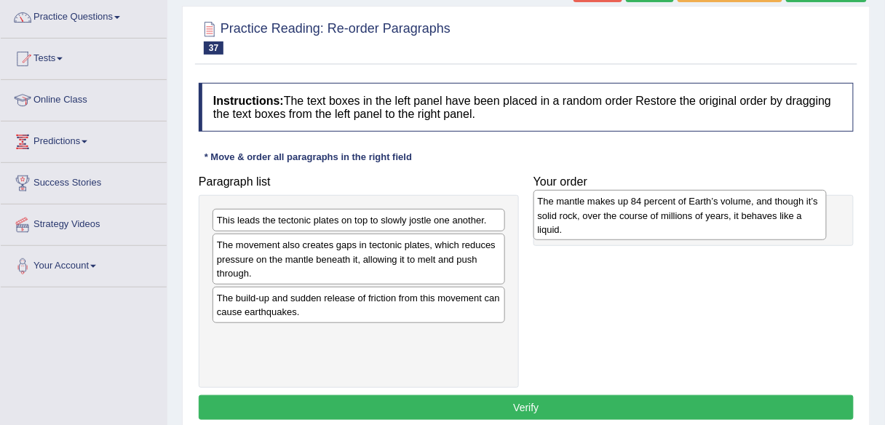
drag, startPoint x: 418, startPoint y: 247, endPoint x: 723, endPoint y: 202, distance: 308.4
click at [723, 202] on div "The mantle makes up 84 percent of Earth’s volume, and though it’s solid rock, o…" at bounding box center [680, 215] width 293 height 50
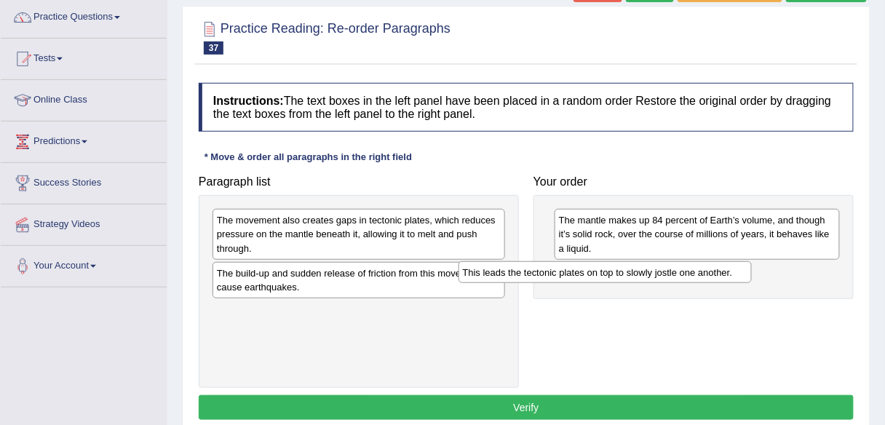
drag, startPoint x: 475, startPoint y: 218, endPoint x: 740, endPoint y: 272, distance: 271.1
click at [740, 272] on div "This leads the tectonic plates on top to slowly jostle one another." at bounding box center [605, 272] width 293 height 22
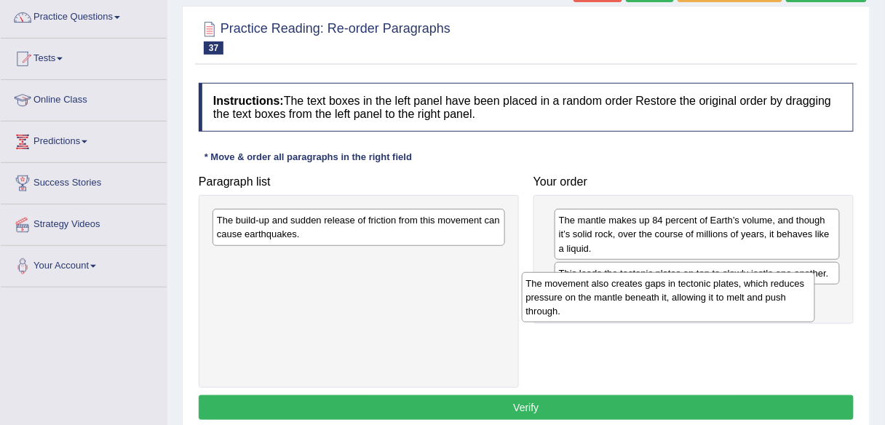
drag, startPoint x: 453, startPoint y: 233, endPoint x: 762, endPoint y: 296, distance: 315.8
click at [762, 296] on div "The movement also creates gaps in tectonic plates, which reduces pressure on th…" at bounding box center [668, 297] width 293 height 50
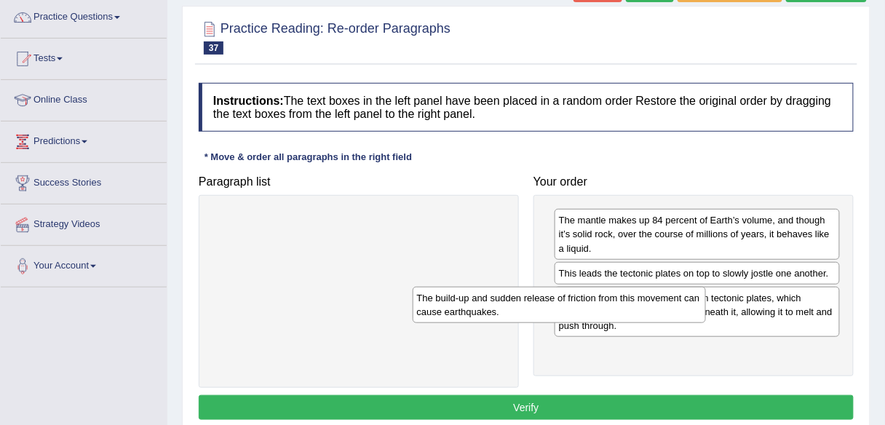
drag, startPoint x: 440, startPoint y: 222, endPoint x: 692, endPoint y: 318, distance: 269.6
click at [692, 318] on div "The build-up and sudden release of friction from this movement can cause earthq…" at bounding box center [559, 305] width 293 height 36
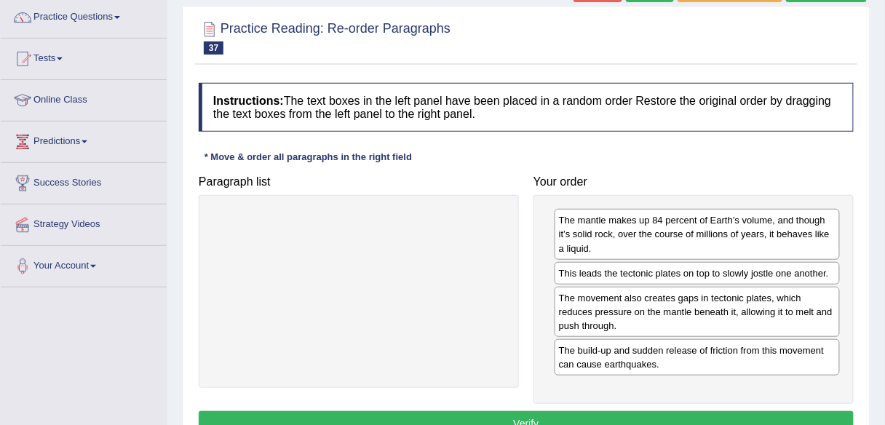
click at [503, 416] on button "Verify" at bounding box center [526, 423] width 655 height 25
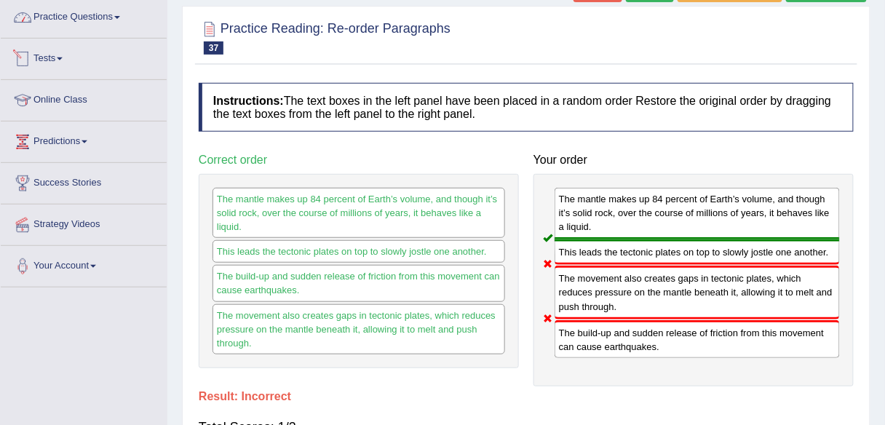
click at [111, 22] on link "Practice Questions" at bounding box center [84, 15] width 166 height 36
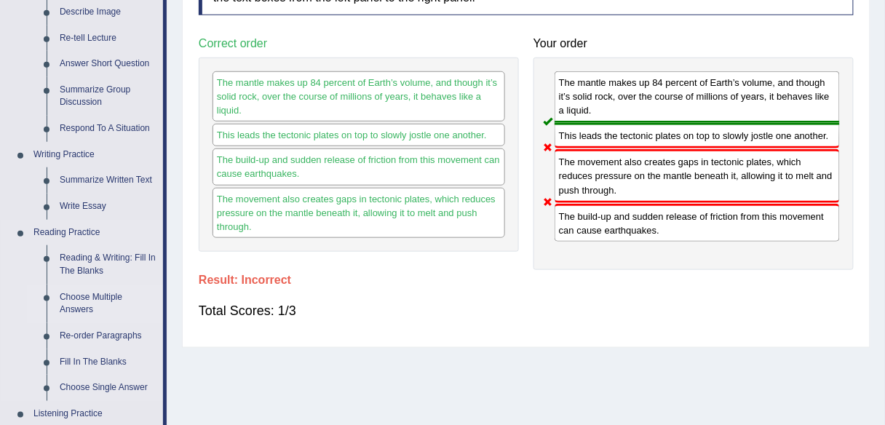
scroll to position [291, 0]
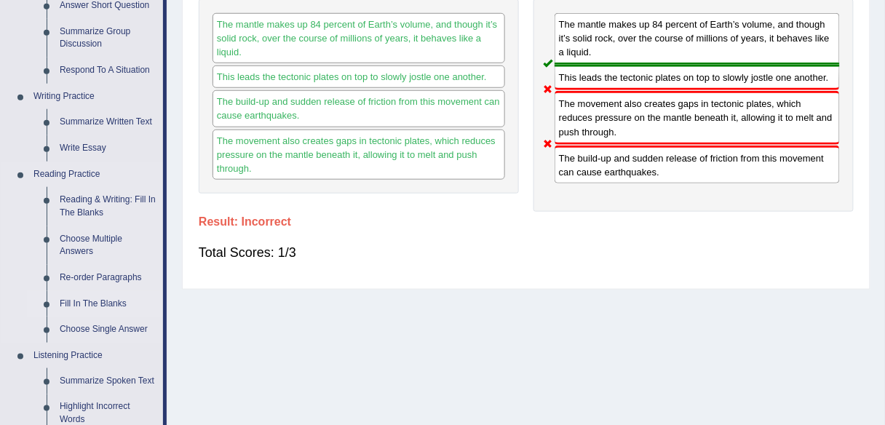
drag, startPoint x: 96, startPoint y: 304, endPoint x: 135, endPoint y: 301, distance: 39.4
click at [96, 304] on link "Fill In The Blanks" at bounding box center [108, 304] width 110 height 26
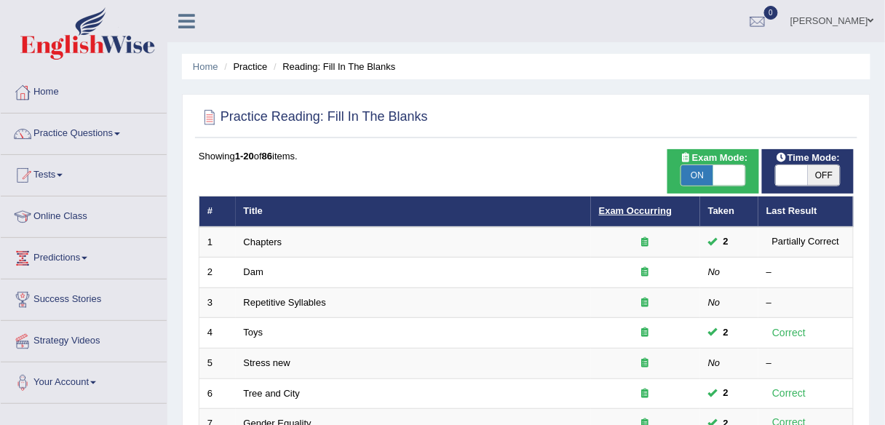
drag, startPoint x: 0, startPoint y: 0, endPoint x: 614, endPoint y: 207, distance: 648.2
click at [614, 207] on link "Exam Occurring" at bounding box center [635, 210] width 73 height 11
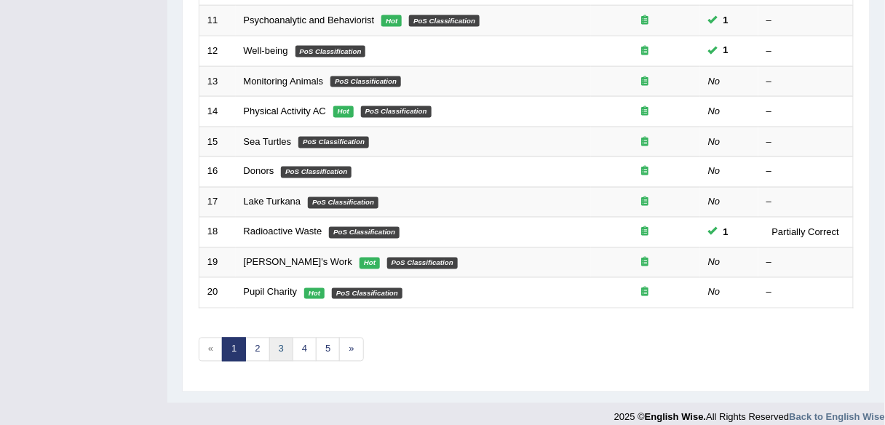
click at [285, 339] on link "3" at bounding box center [281, 350] width 24 height 24
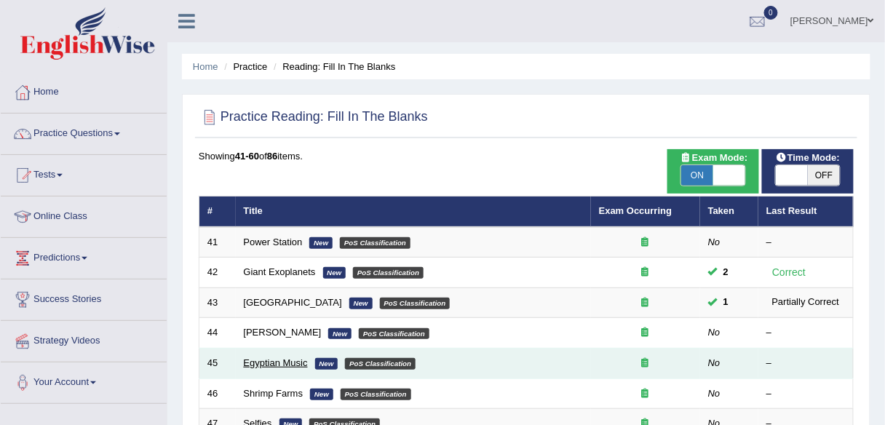
click at [276, 357] on link "Egyptian Music" at bounding box center [276, 362] width 64 height 11
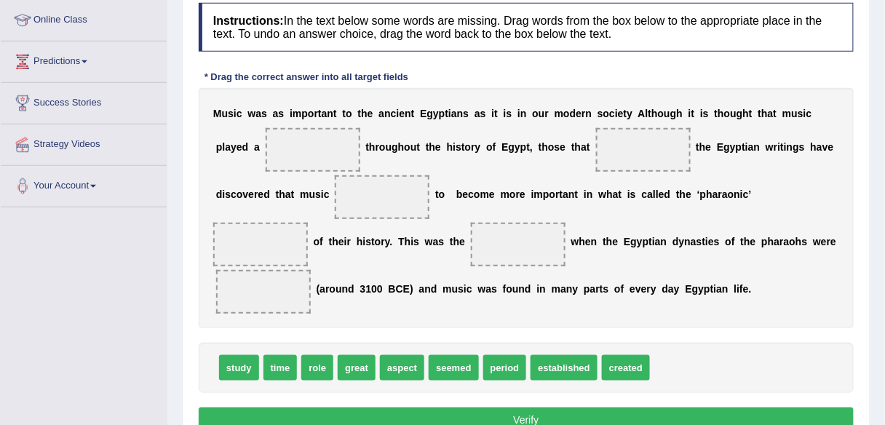
scroll to position [178, 0]
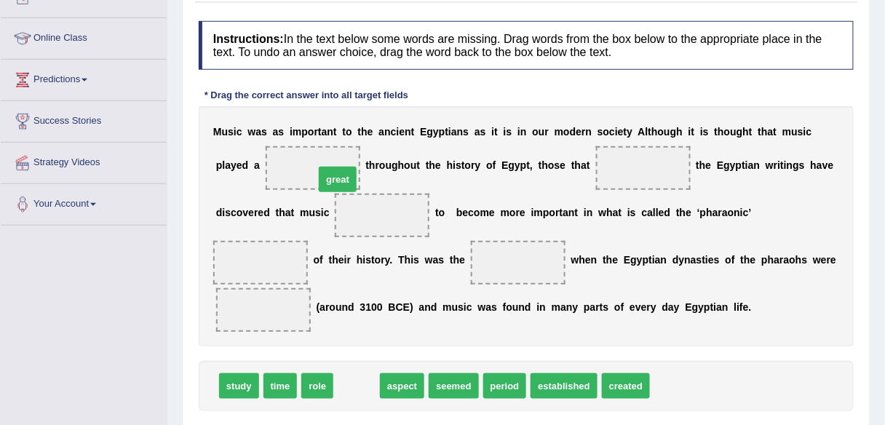
drag, startPoint x: 355, startPoint y: 384, endPoint x: 336, endPoint y: 176, distance: 208.3
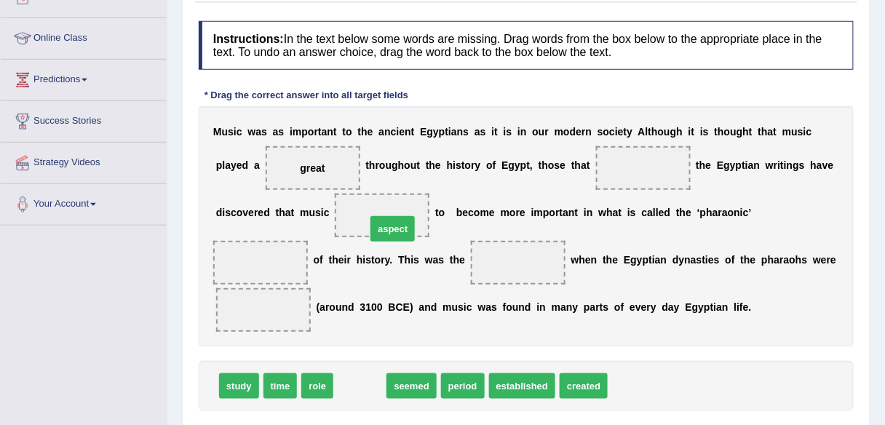
drag, startPoint x: 366, startPoint y: 386, endPoint x: 400, endPoint y: 228, distance: 161.5
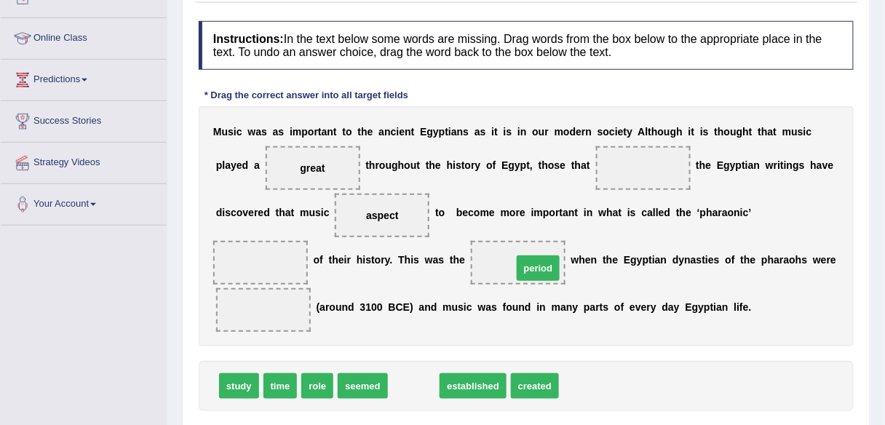
drag, startPoint x: 413, startPoint y: 381, endPoint x: 537, endPoint y: 263, distance: 171.5
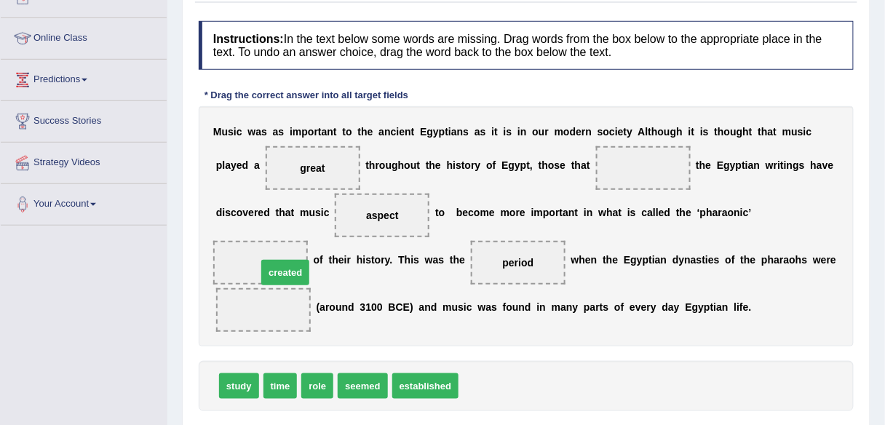
drag, startPoint x: 498, startPoint y: 374, endPoint x: 290, endPoint y: 257, distance: 238.9
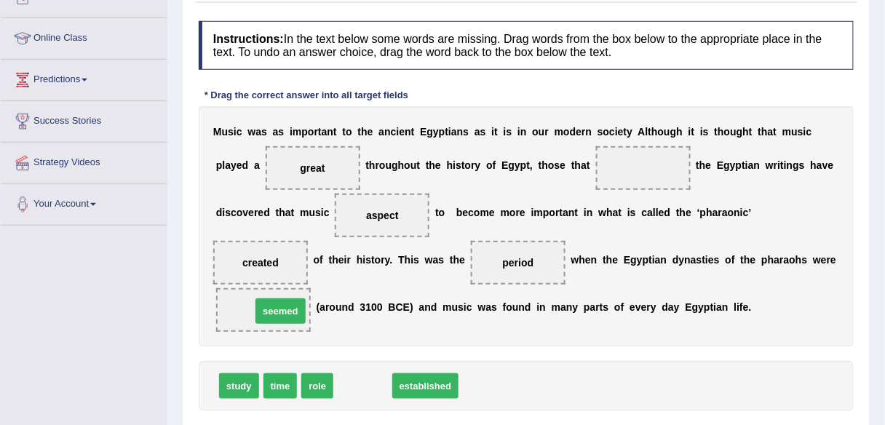
drag, startPoint x: 351, startPoint y: 381, endPoint x: 271, endPoint y: 312, distance: 105.8
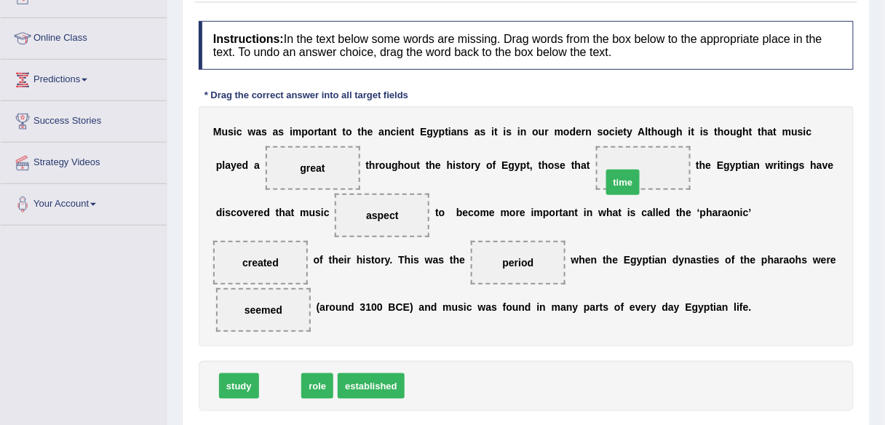
drag, startPoint x: 273, startPoint y: 381, endPoint x: 614, endPoint y: 176, distance: 398.0
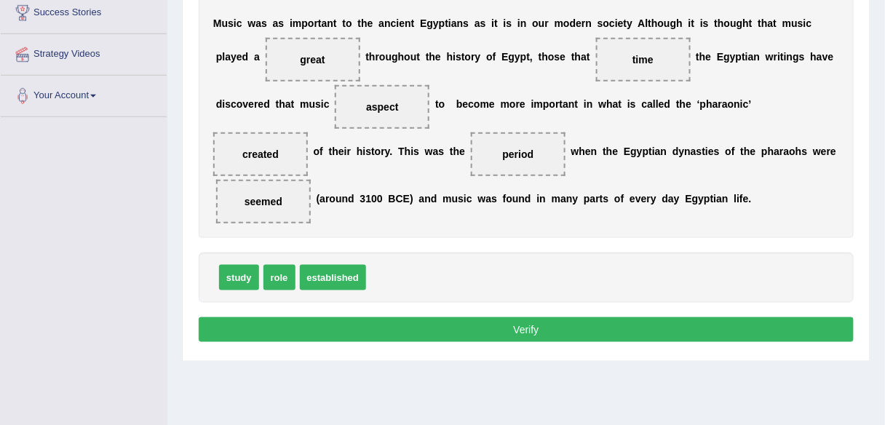
scroll to position [295, 0]
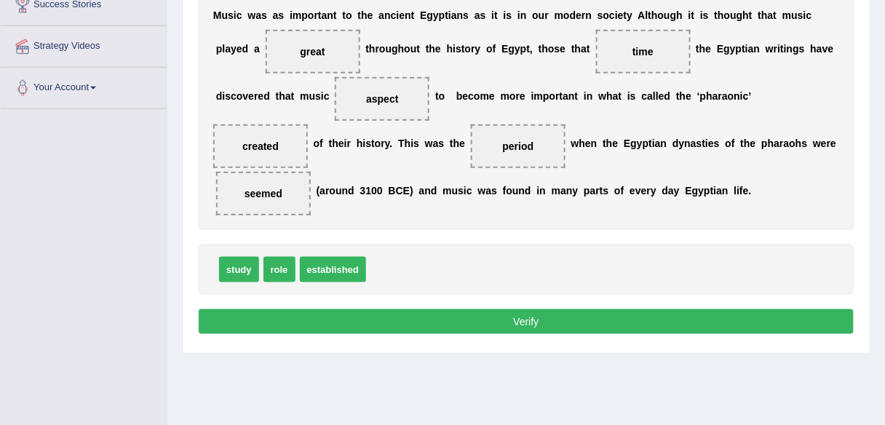
click at [511, 329] on button "Verify" at bounding box center [526, 321] width 655 height 25
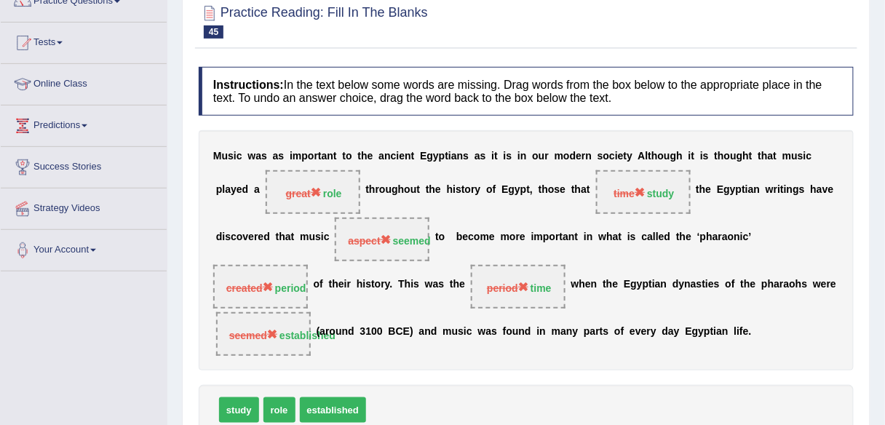
scroll to position [0, 0]
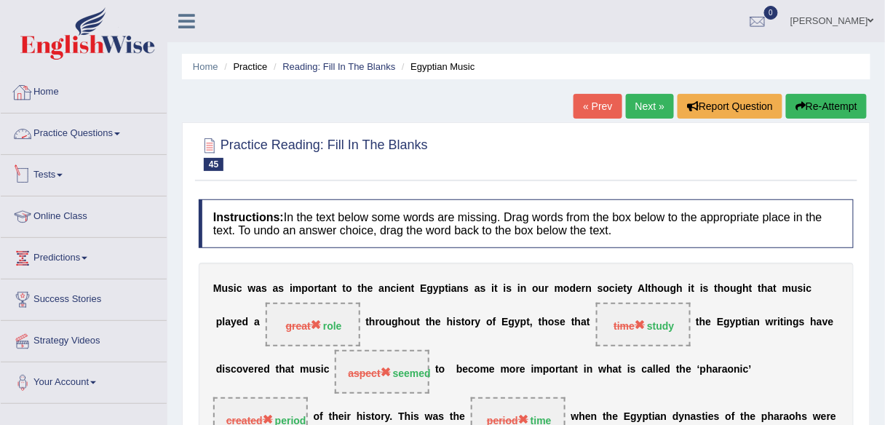
click at [79, 88] on link "Home" at bounding box center [84, 90] width 166 height 36
